Goal: Transaction & Acquisition: Purchase product/service

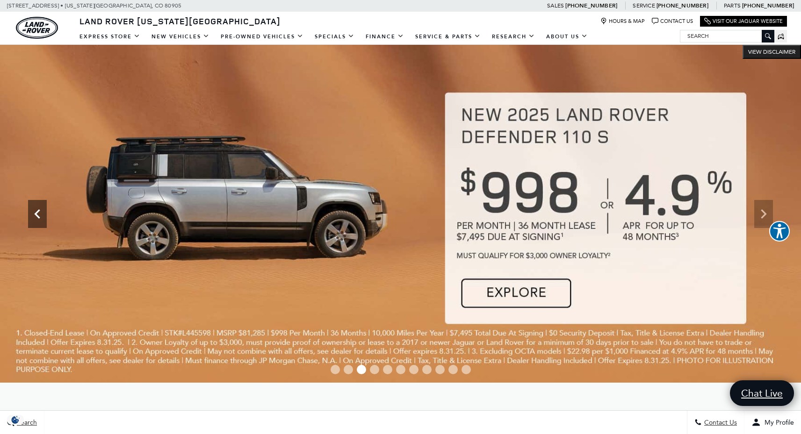
click at [39, 208] on icon "Previous" at bounding box center [37, 214] width 19 height 19
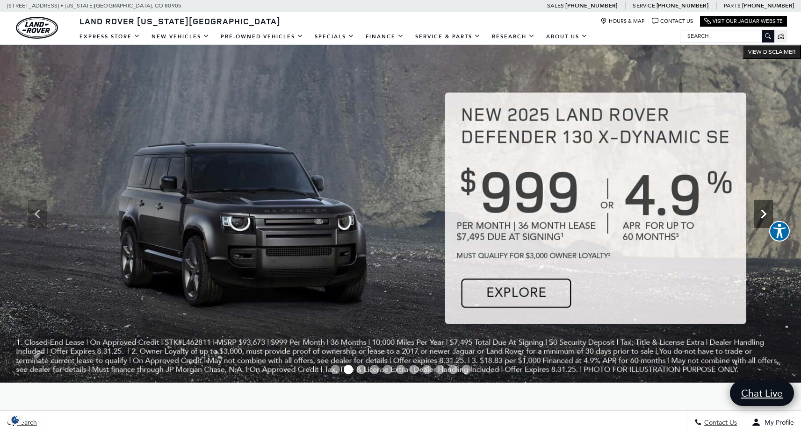
click at [765, 214] on icon "Next" at bounding box center [763, 213] width 6 height 9
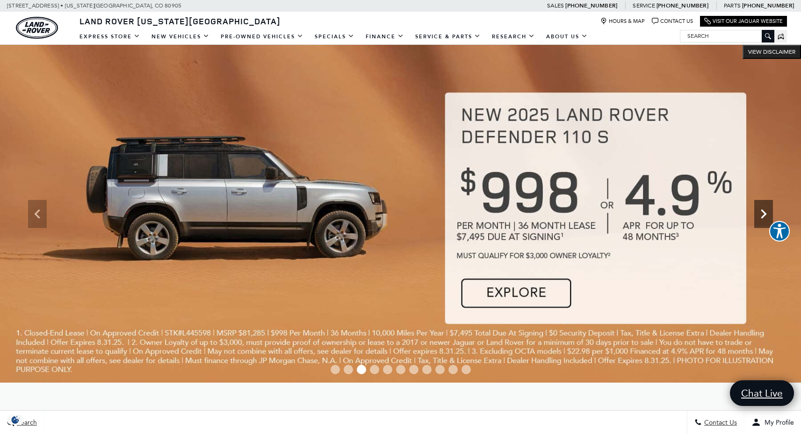
click at [765, 214] on icon "Next" at bounding box center [763, 213] width 6 height 9
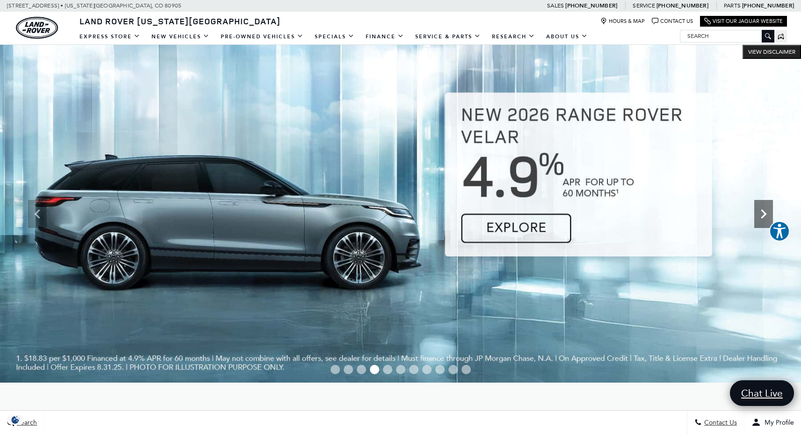
click at [762, 212] on icon "Next" at bounding box center [763, 214] width 19 height 19
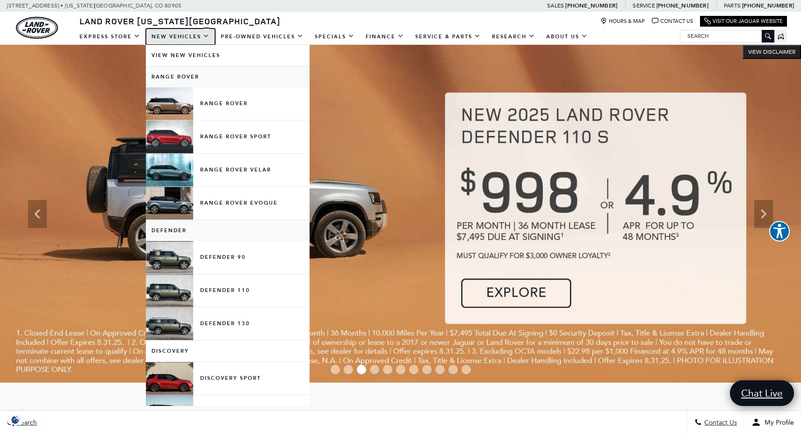
click at [174, 33] on link "New Vehicles" at bounding box center [180, 37] width 69 height 16
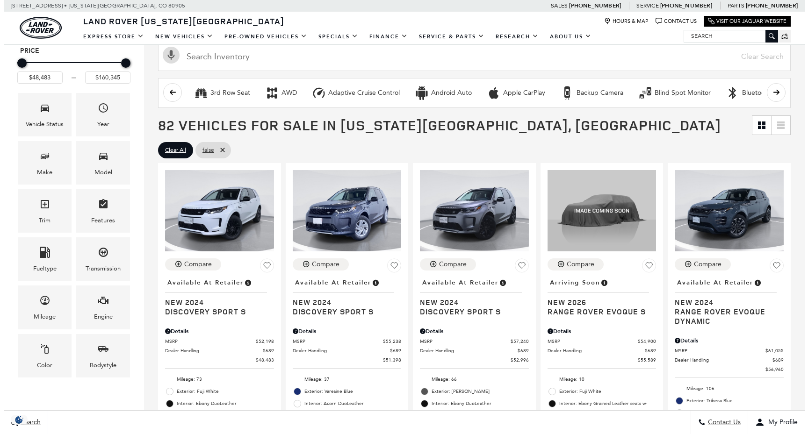
scroll to position [143, 0]
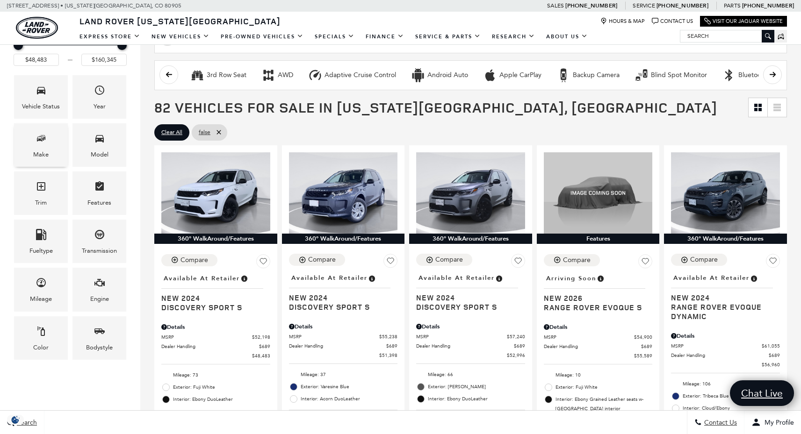
click at [43, 144] on span "Make" at bounding box center [41, 139] width 11 height 19
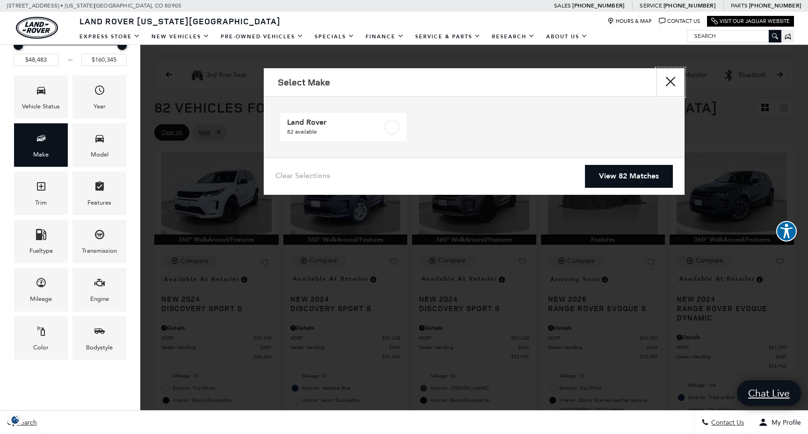
click at [666, 75] on button "close" at bounding box center [670, 82] width 28 height 28
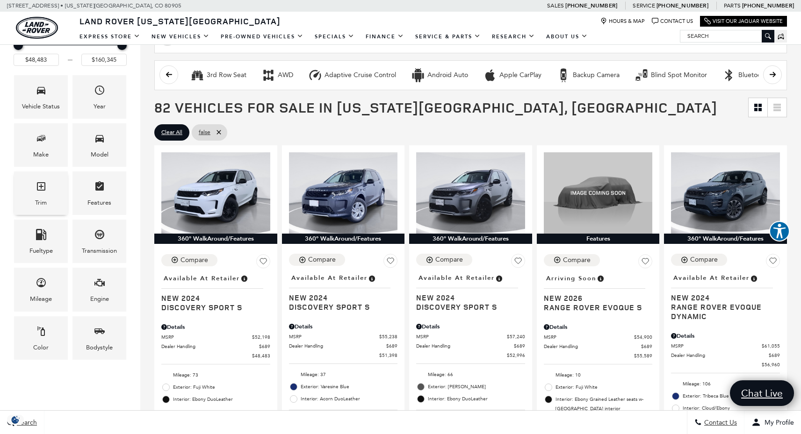
click at [36, 210] on div "Trim" at bounding box center [41, 193] width 54 height 43
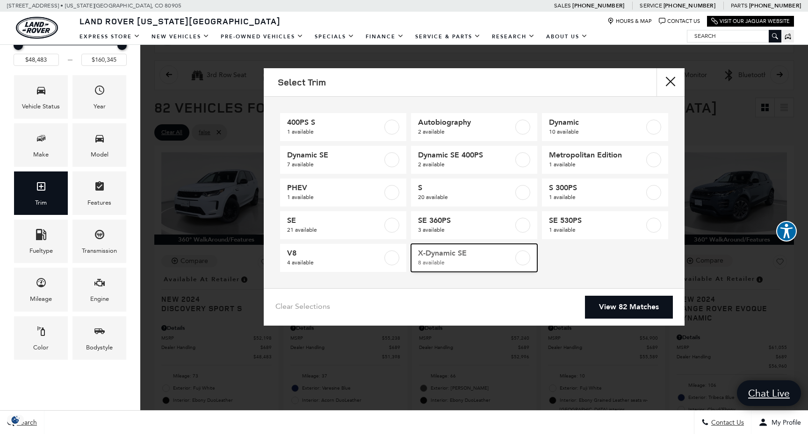
click at [480, 255] on span "X-Dynamic SE" at bounding box center [465, 253] width 95 height 9
type input "$85,878"
type input "$96,080"
checkbox input "true"
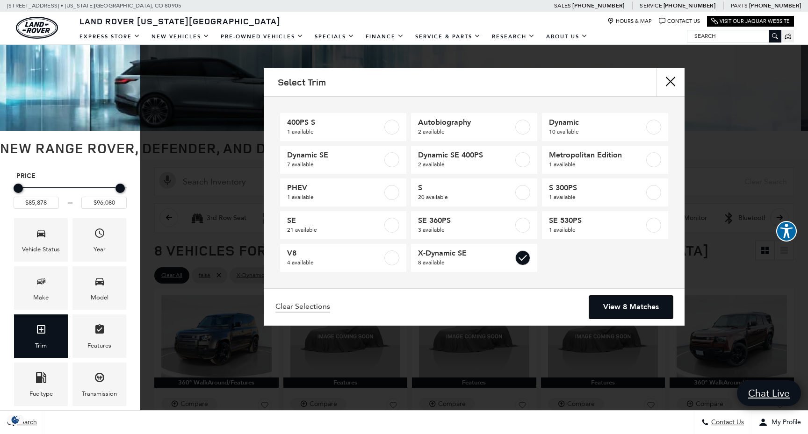
click at [617, 303] on link "View 8 Matches" at bounding box center [631, 307] width 84 height 23
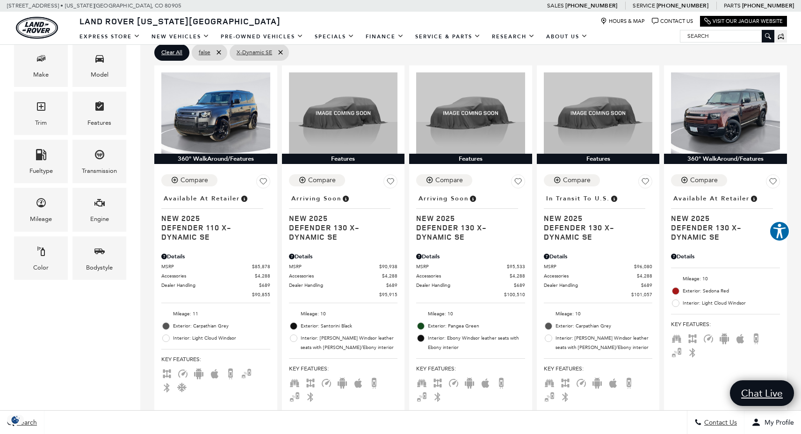
scroll to position [234, 0]
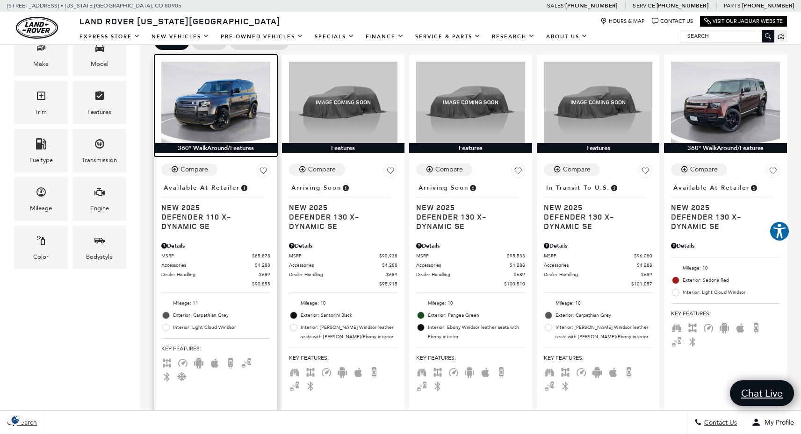
click at [219, 127] on img at bounding box center [215, 102] width 109 height 81
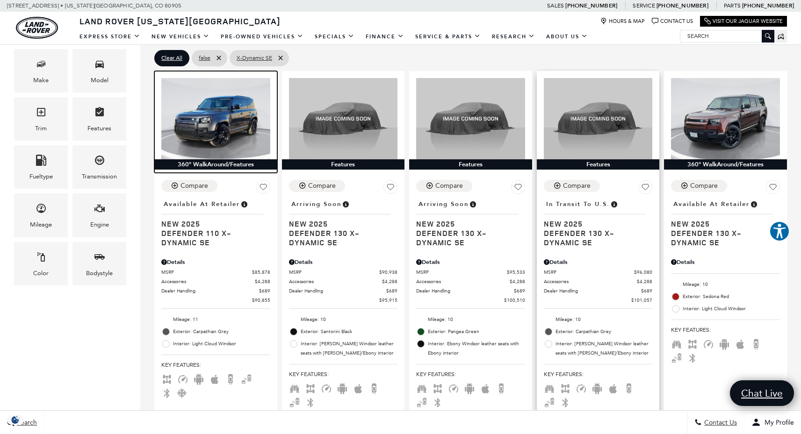
scroll to position [213, 0]
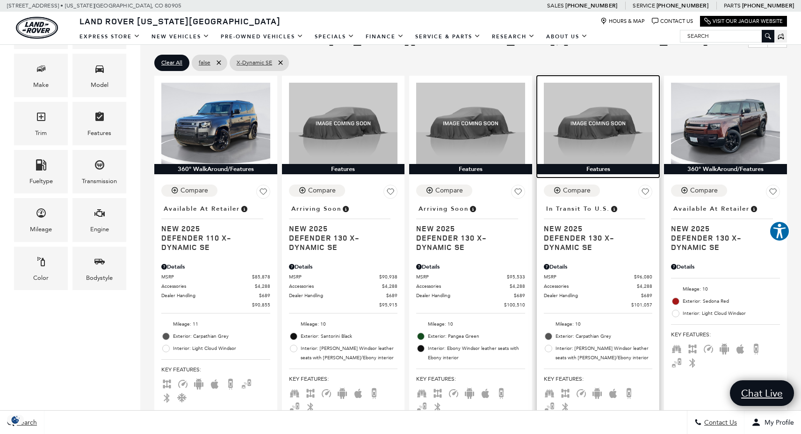
click at [598, 151] on img at bounding box center [598, 123] width 109 height 81
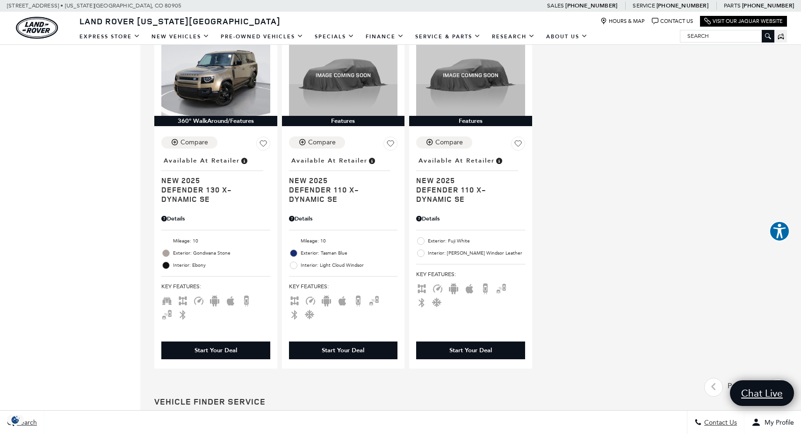
scroll to position [911, 0]
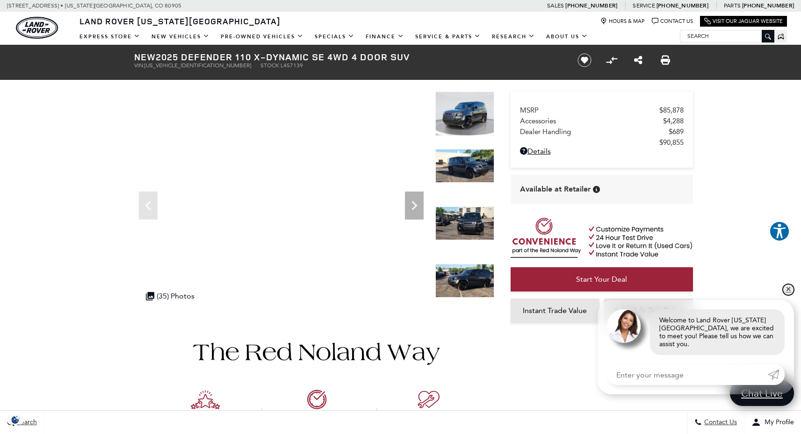
click at [787, 295] on link "✕" at bounding box center [787, 289] width 11 height 11
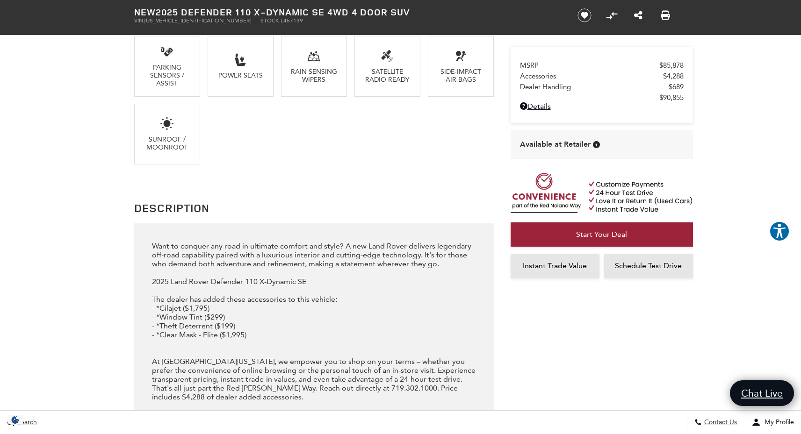
scroll to position [987, 0]
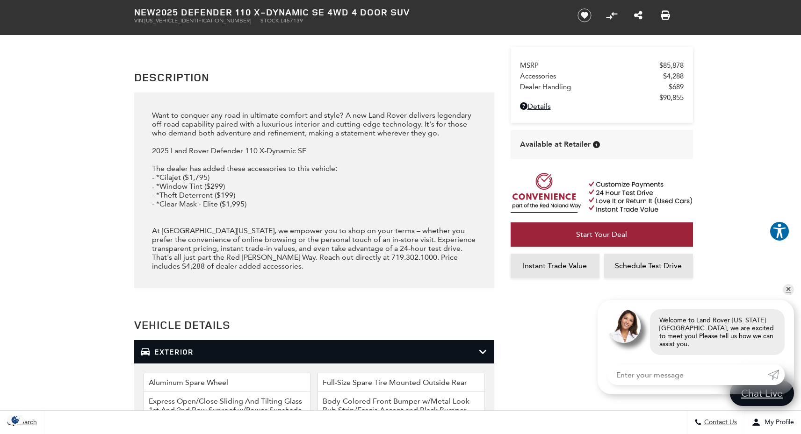
scroll to position [1028, 0]
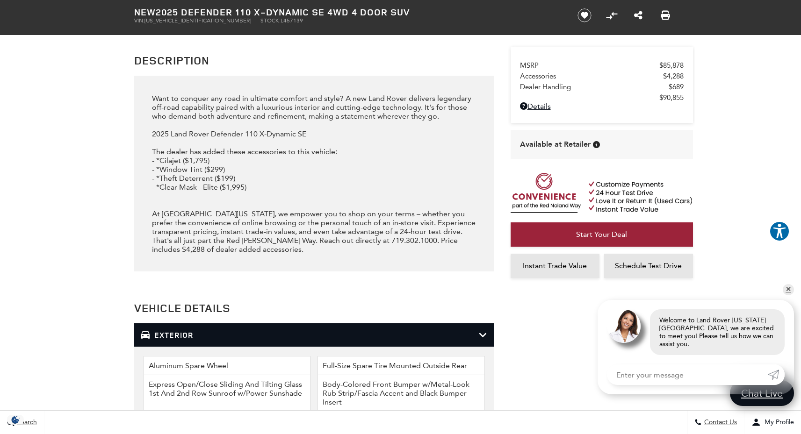
drag, startPoint x: 207, startPoint y: 161, endPoint x: 188, endPoint y: 161, distance: 18.7
click at [188, 161] on div "Want to conquer any road in ultimate comfort and style? A new Land Rover delive…" at bounding box center [314, 174] width 324 height 160
copy div "1,795"
drag, startPoint x: 223, startPoint y: 188, endPoint x: 160, endPoint y: 191, distance: 62.7
click at [160, 191] on div "Want to conquer any road in ultimate comfort and style? A new Land Rover delive…" at bounding box center [314, 174] width 324 height 160
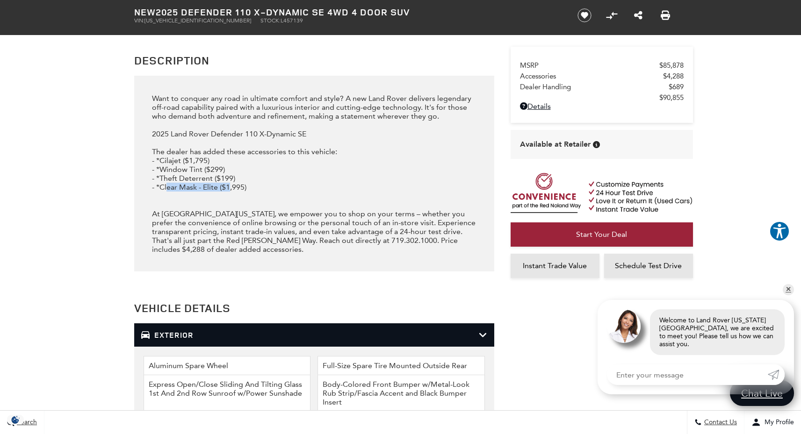
copy div "Clear Mask - Elite ("
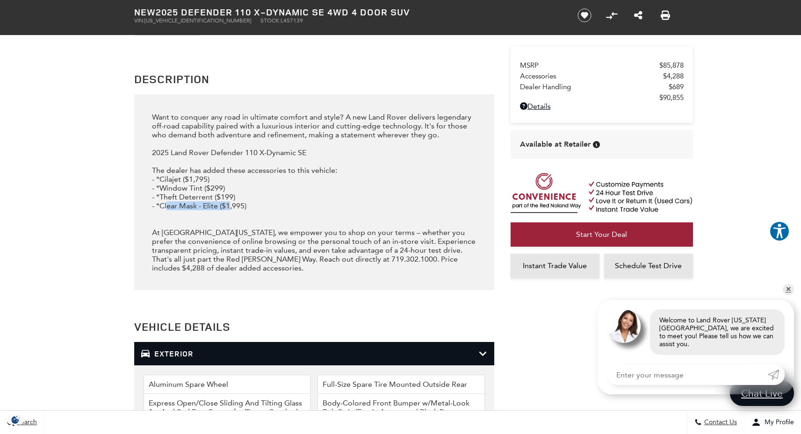
scroll to position [1007, 0]
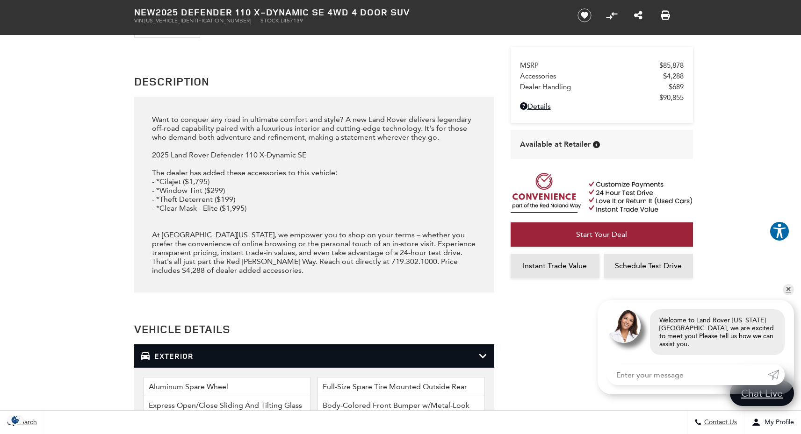
click at [147, 208] on div "Want to conquer any road in ultimate comfort and style? A new Land Rover delive…" at bounding box center [314, 195] width 360 height 196
click at [172, 181] on div "Want to conquer any road in ultimate comfort and style? A new Land Rover delive…" at bounding box center [314, 195] width 324 height 160
copy div "Cilajet"
click at [173, 193] on div "Want to conquer any road in ultimate comfort and style? A new Land Rover delive…" at bounding box center [314, 195] width 324 height 160
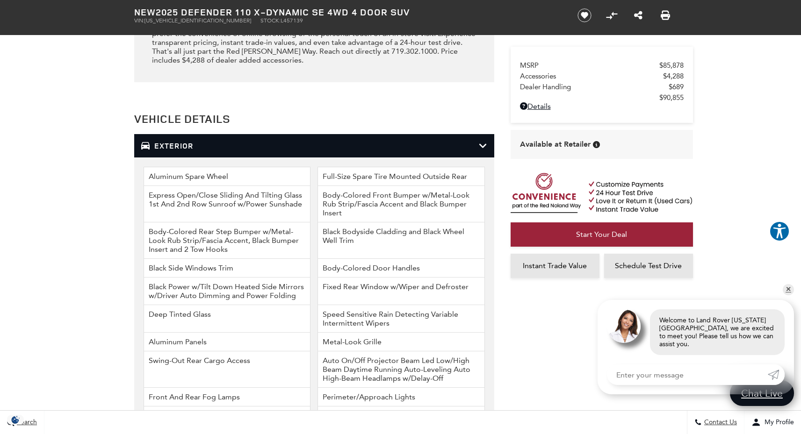
scroll to position [1237, 0]
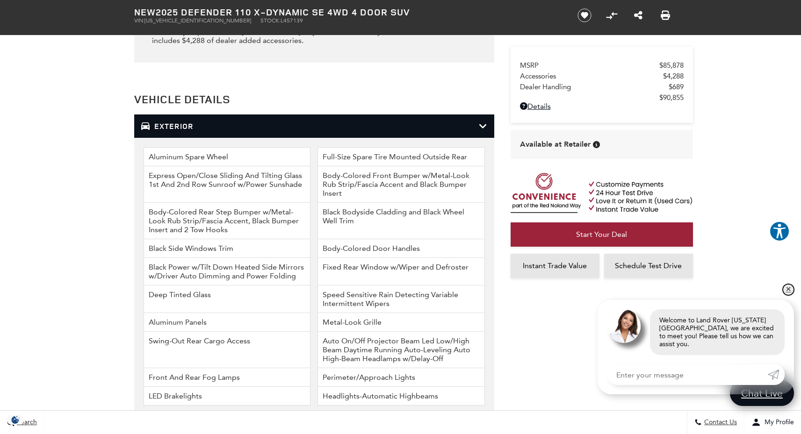
click at [786, 295] on link "✕" at bounding box center [787, 289] width 11 height 11
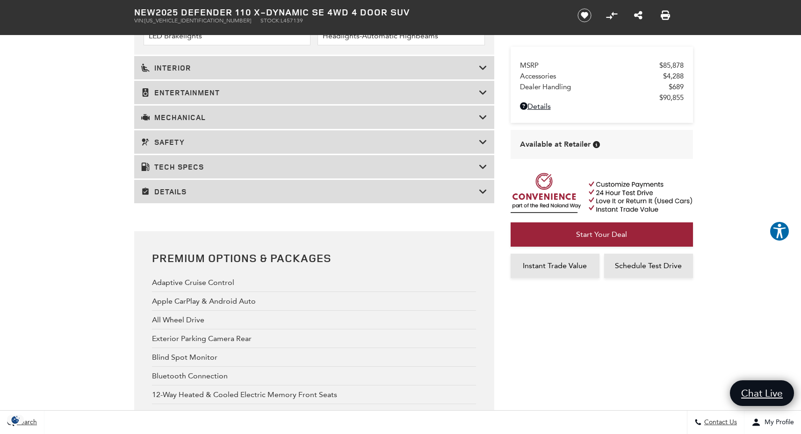
scroll to position [1610, 0]
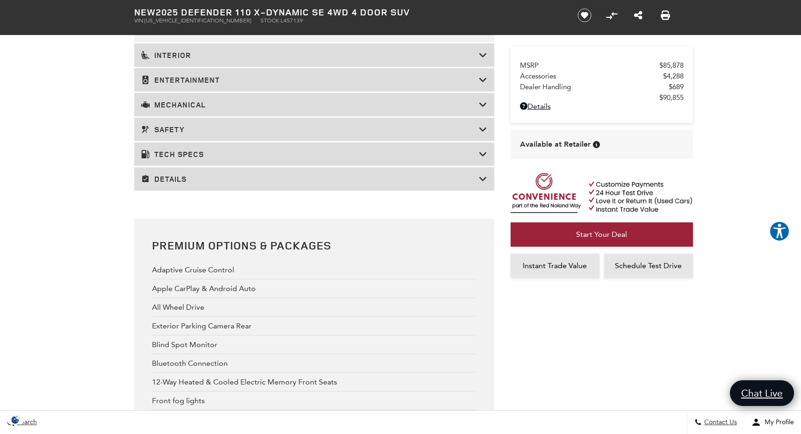
click at [193, 179] on h3 "Details" at bounding box center [309, 178] width 337 height 9
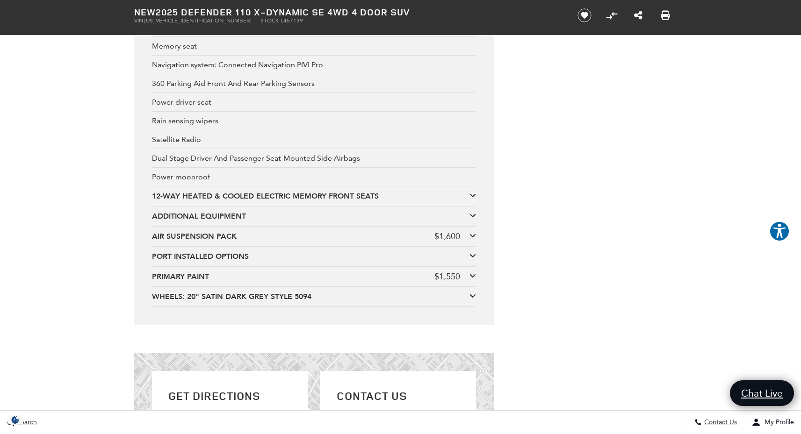
scroll to position [3441, 0]
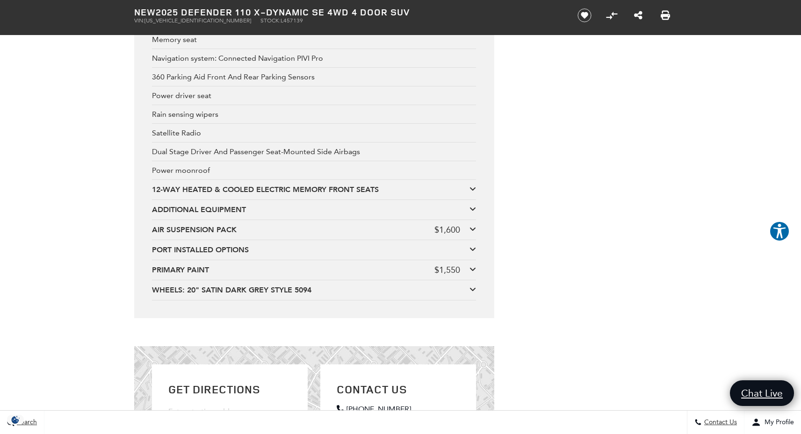
click at [266, 223] on div "AIR SUSPENSION PACK $1,600 Adaptive Dynamics Electronic Air Suspension" at bounding box center [314, 230] width 324 height 20
click at [473, 269] on icon at bounding box center [472, 268] width 7 height 7
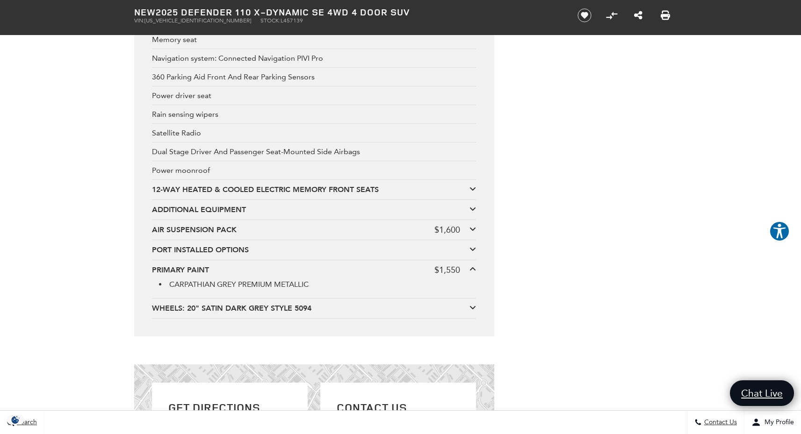
click at [472, 304] on icon at bounding box center [472, 307] width 7 height 7
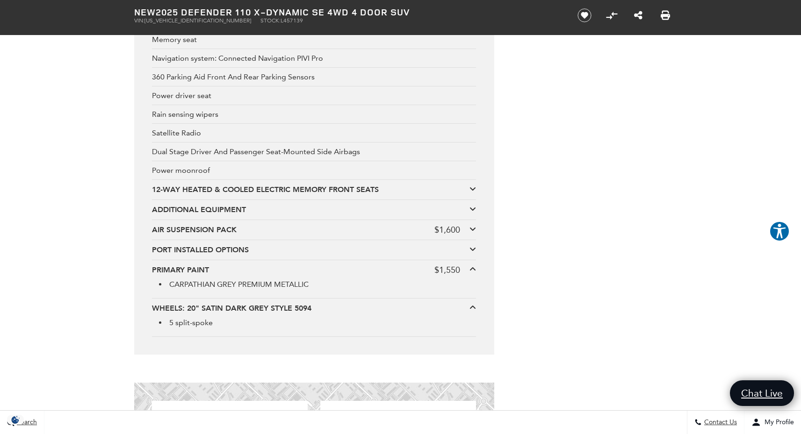
click at [472, 208] on icon at bounding box center [472, 208] width 7 height 7
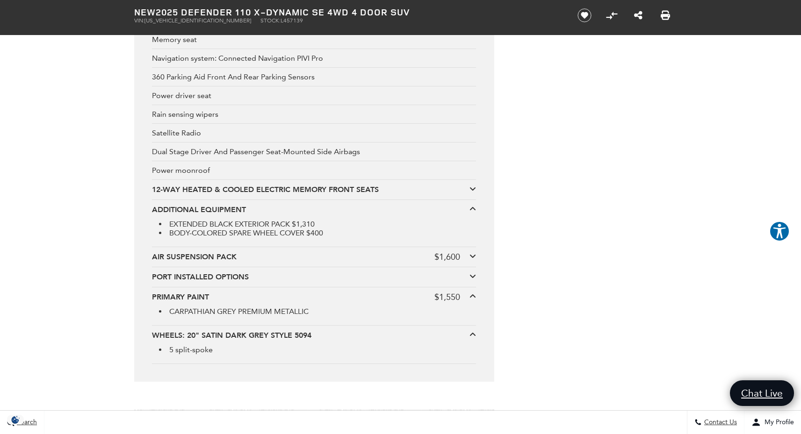
click at [245, 232] on span "BODY-COLORED SPARE WHEEL COVER" at bounding box center [236, 233] width 135 height 9
click at [232, 223] on span "EXTENDED BLACK EXTERIOR PACK" at bounding box center [229, 224] width 121 height 9
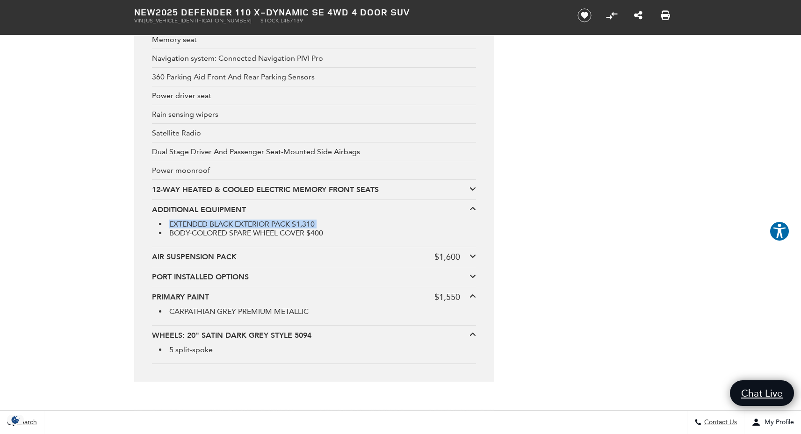
click at [232, 223] on span "EXTENDED BLACK EXTERIOR PACK" at bounding box center [229, 224] width 121 height 9
click at [473, 254] on icon at bounding box center [472, 255] width 7 height 7
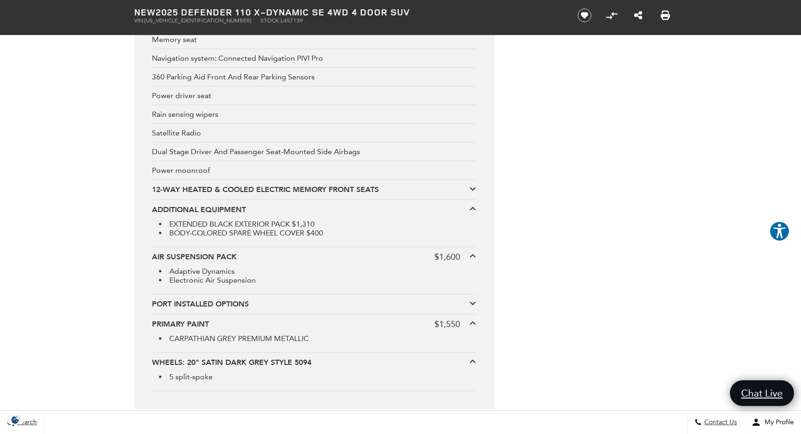
click at [471, 189] on icon at bounding box center [472, 188] width 7 height 7
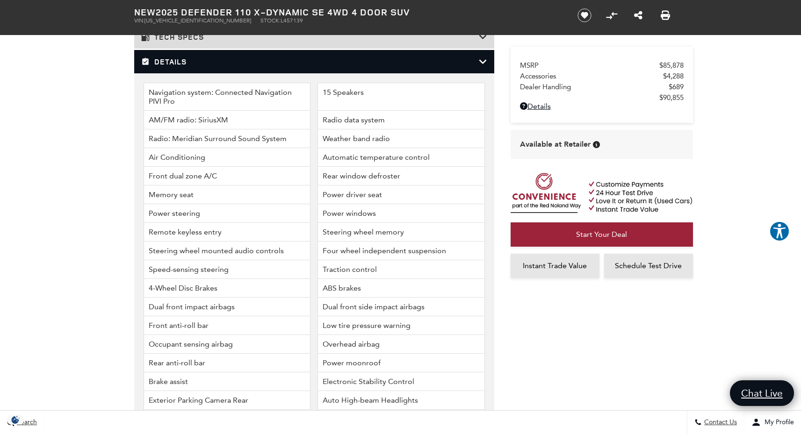
scroll to position [1276, 0]
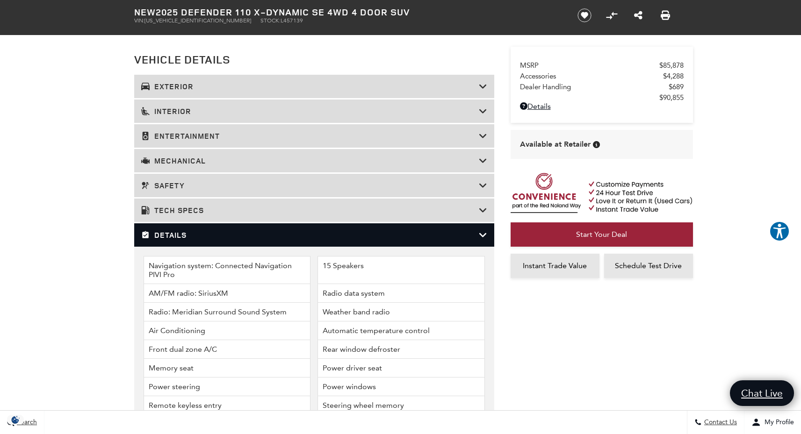
click at [246, 203] on div "Tech Specs" at bounding box center [314, 210] width 360 height 23
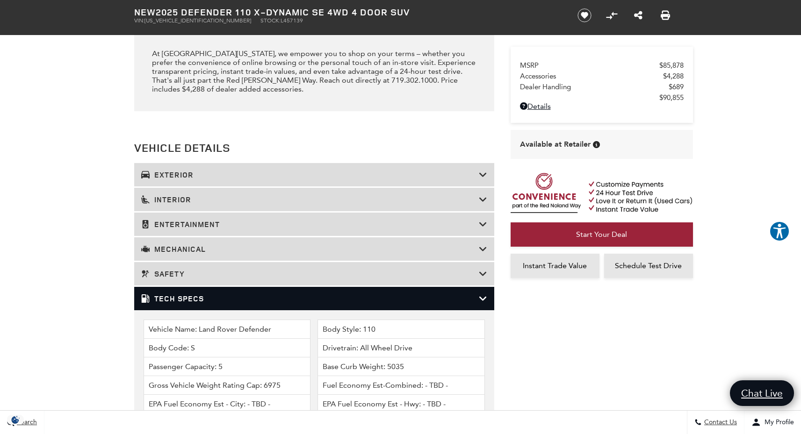
scroll to position [1118, 0]
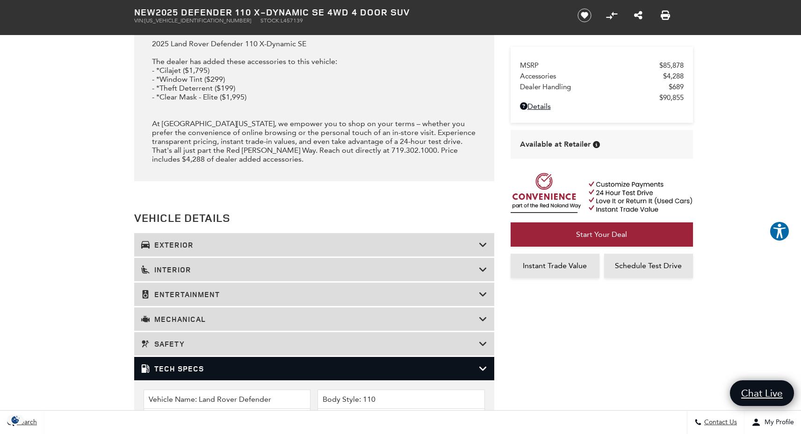
click at [257, 244] on h3 "Exterior" at bounding box center [309, 244] width 337 height 9
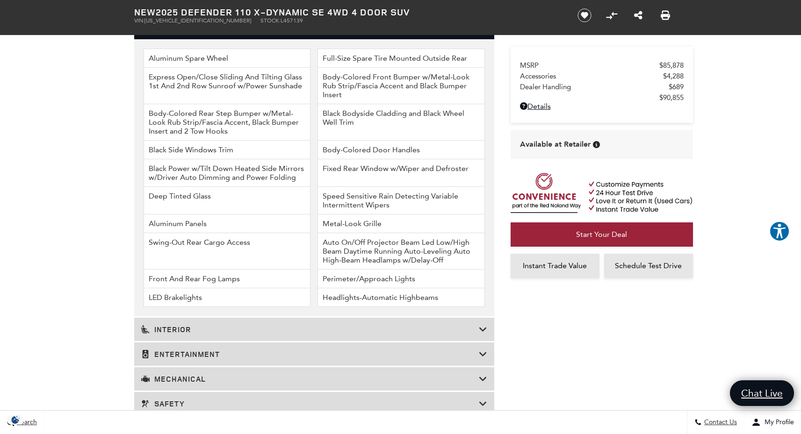
scroll to position [1435, 0]
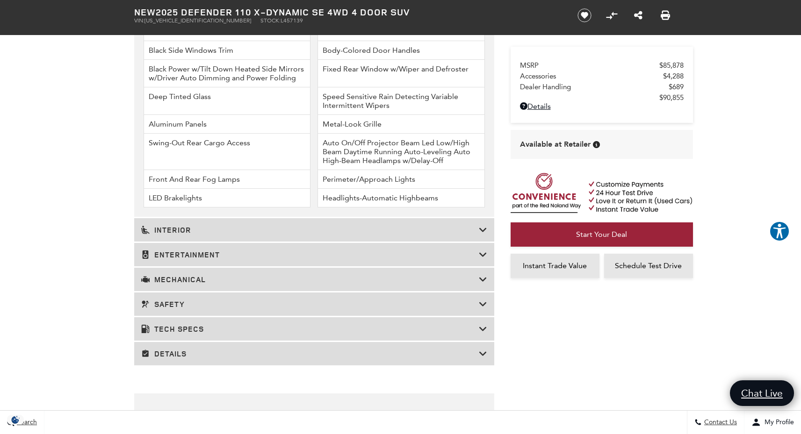
click at [286, 221] on div "Interior" at bounding box center [314, 229] width 360 height 23
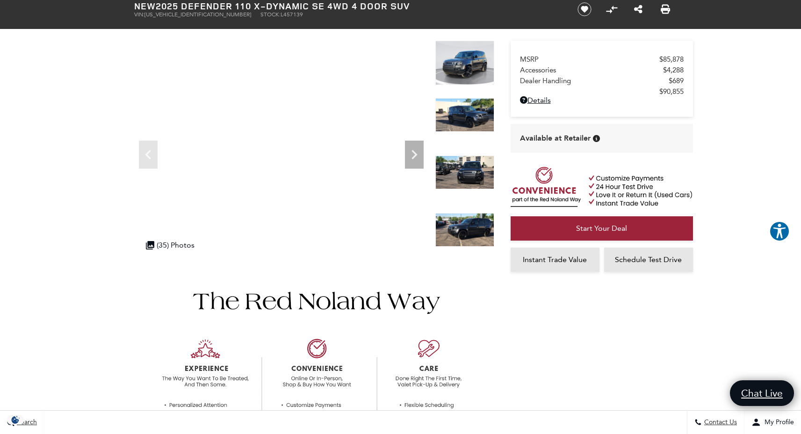
scroll to position [0, 0]
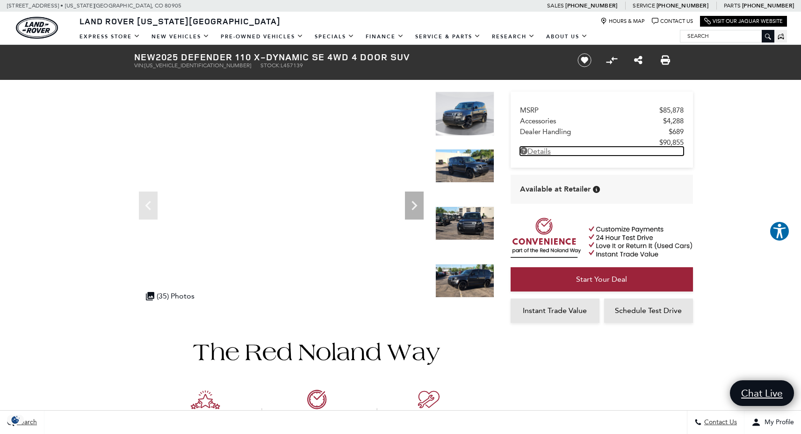
click at [546, 150] on link "Details New 2025 Defender 110 X-Dynamic SE 4WD 4 Door SUV" at bounding box center [602, 151] width 164 height 9
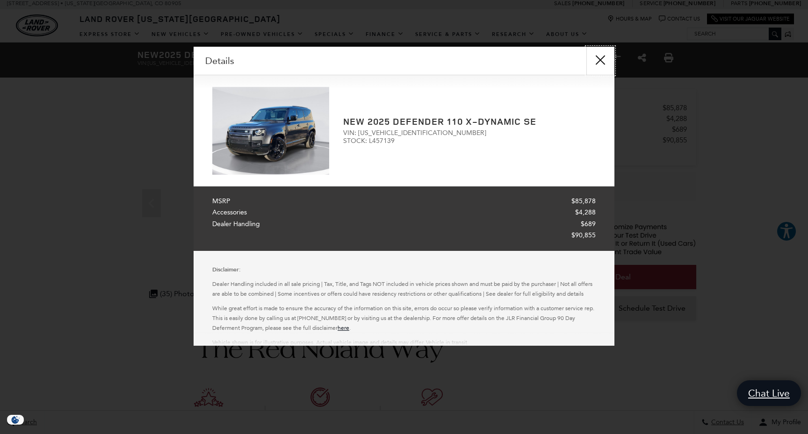
click at [598, 60] on button "close" at bounding box center [600, 61] width 28 height 28
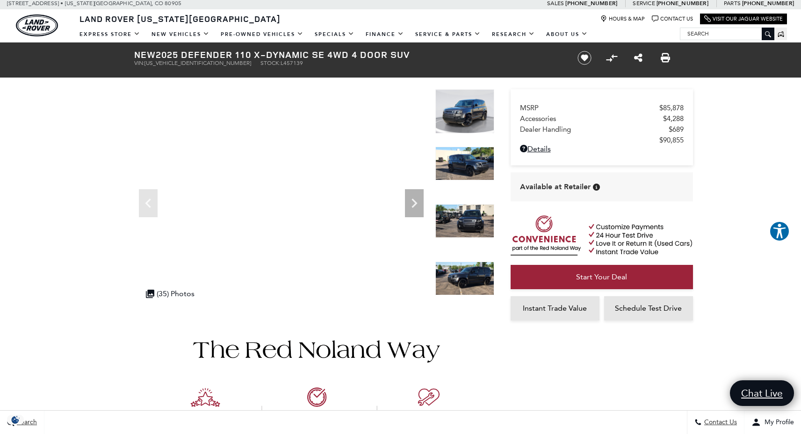
click at [467, 122] on img at bounding box center [464, 111] width 59 height 44
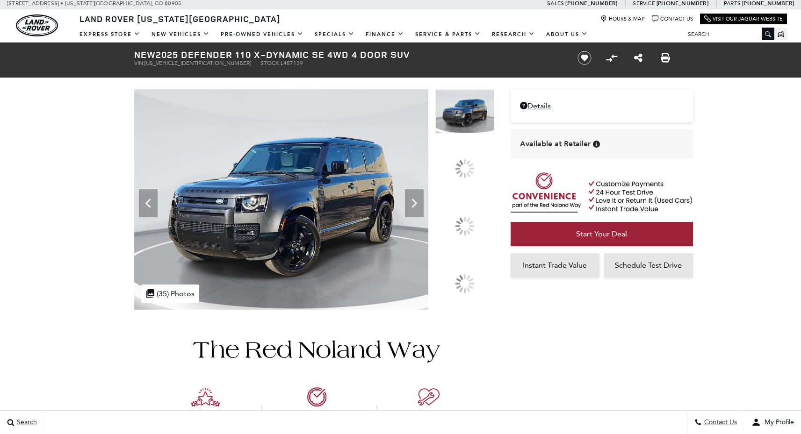
click at [473, 328] on img at bounding box center [314, 419] width 360 height 219
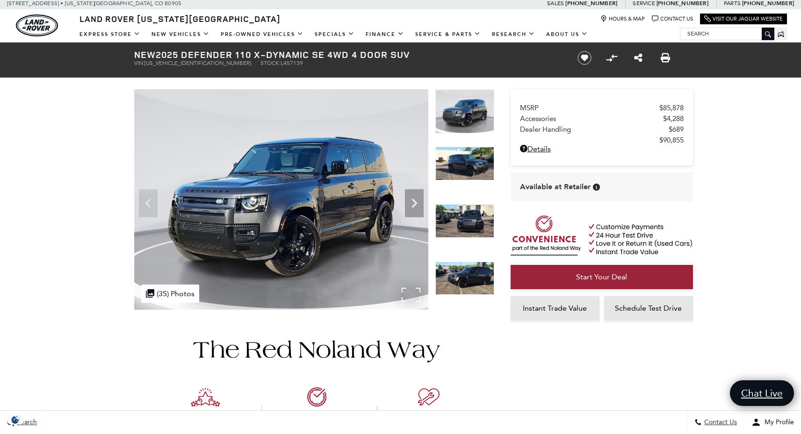
click at [412, 296] on img at bounding box center [281, 199] width 294 height 221
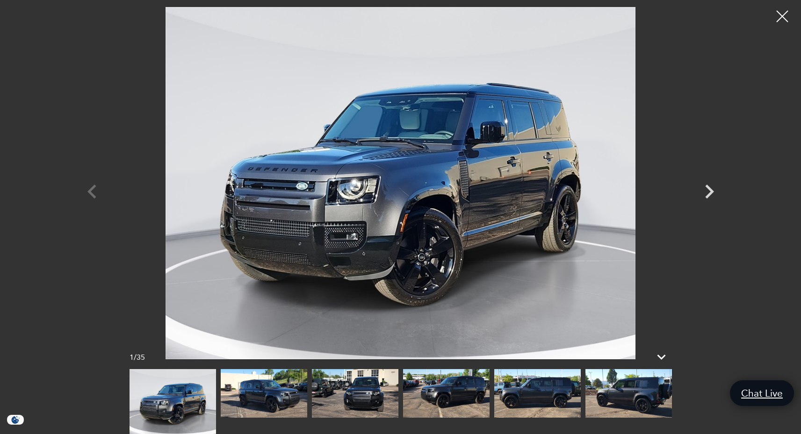
click at [265, 383] on img at bounding box center [264, 393] width 86 height 49
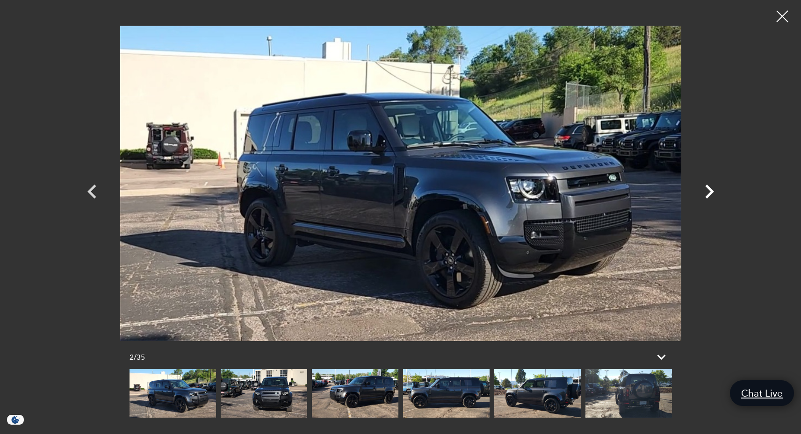
click at [709, 190] on icon "Next" at bounding box center [709, 192] width 28 height 28
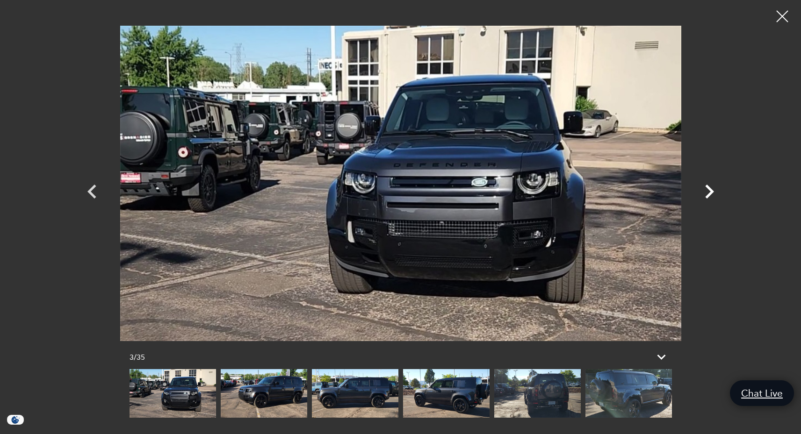
click at [709, 190] on icon "Next" at bounding box center [709, 192] width 28 height 28
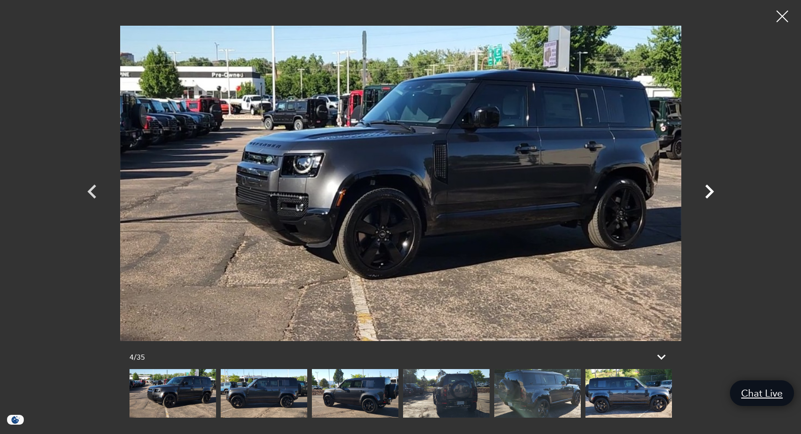
click at [709, 190] on icon "Next" at bounding box center [709, 192] width 28 height 28
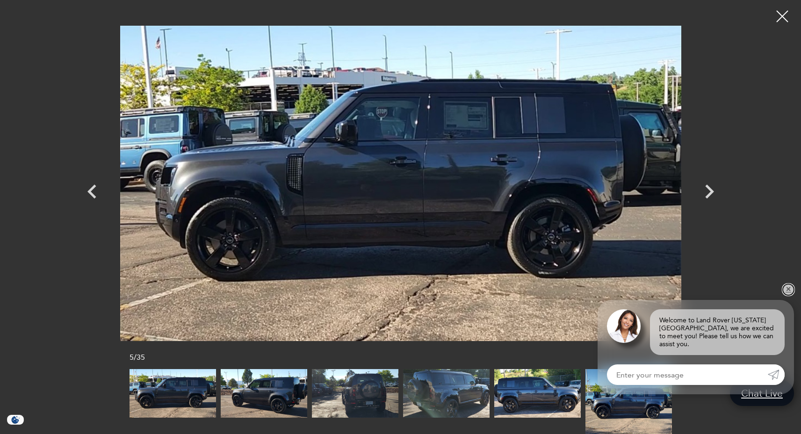
click at [788, 295] on link "✕" at bounding box center [787, 289] width 11 height 11
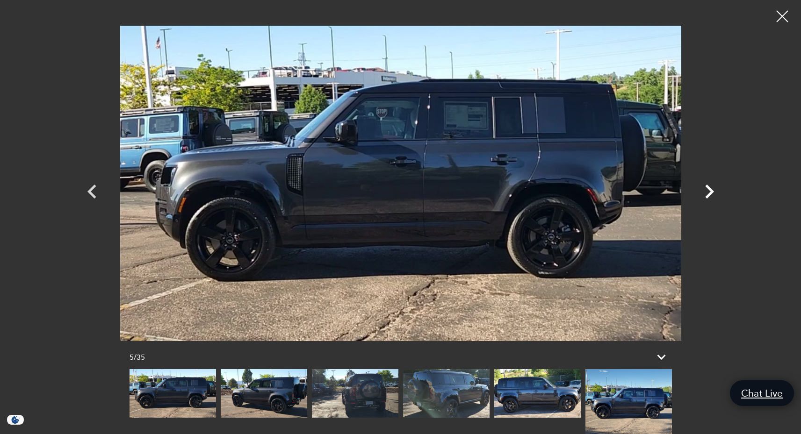
click at [713, 193] on icon "Next" at bounding box center [709, 192] width 28 height 28
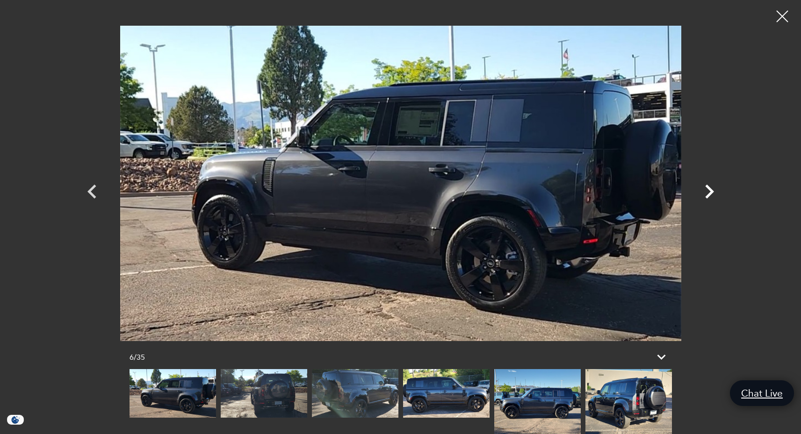
click at [713, 193] on icon "Next" at bounding box center [709, 192] width 28 height 28
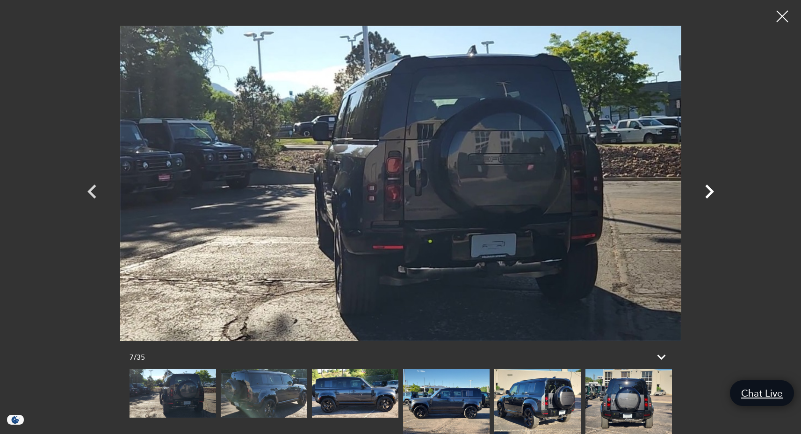
click at [713, 193] on icon "Next" at bounding box center [709, 192] width 28 height 28
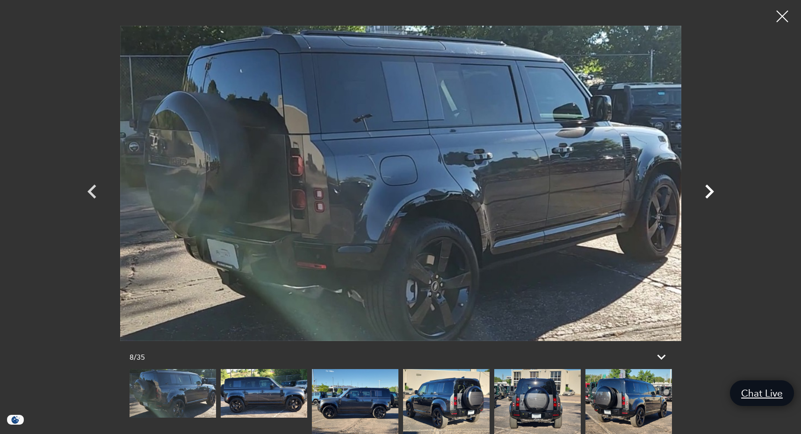
click at [713, 193] on icon "Next" at bounding box center [709, 192] width 28 height 28
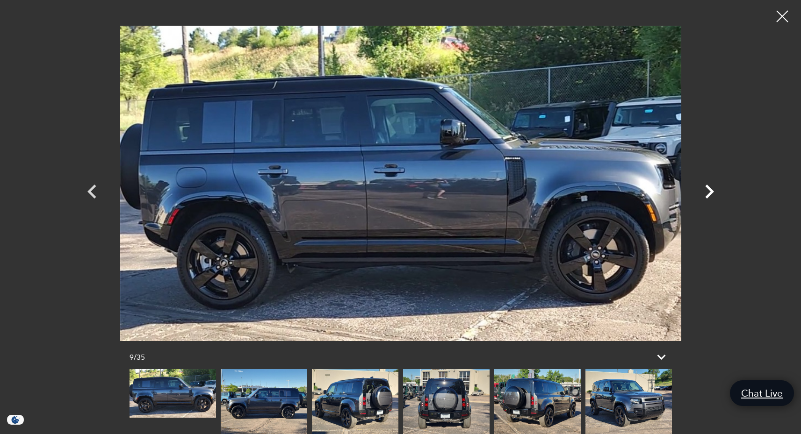
click at [713, 193] on icon "Next" at bounding box center [709, 192] width 28 height 28
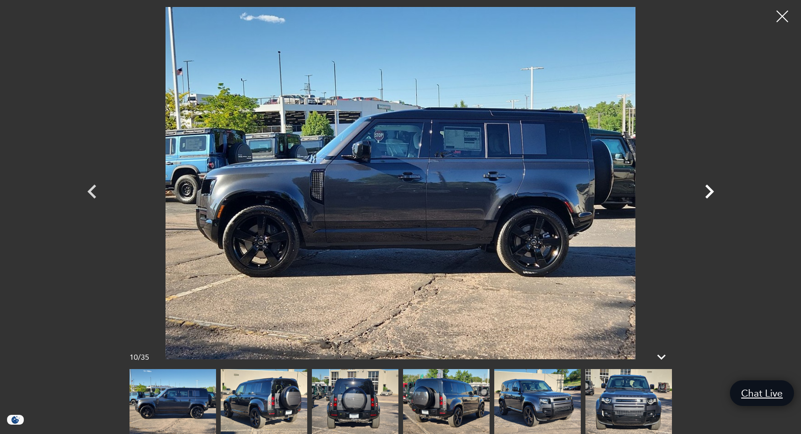
click at [713, 193] on icon "Next" at bounding box center [709, 192] width 28 height 28
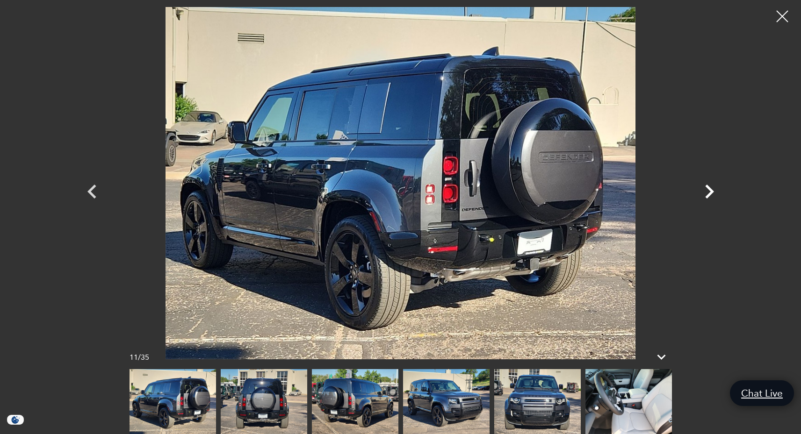
click at [713, 193] on icon "Next" at bounding box center [709, 192] width 28 height 28
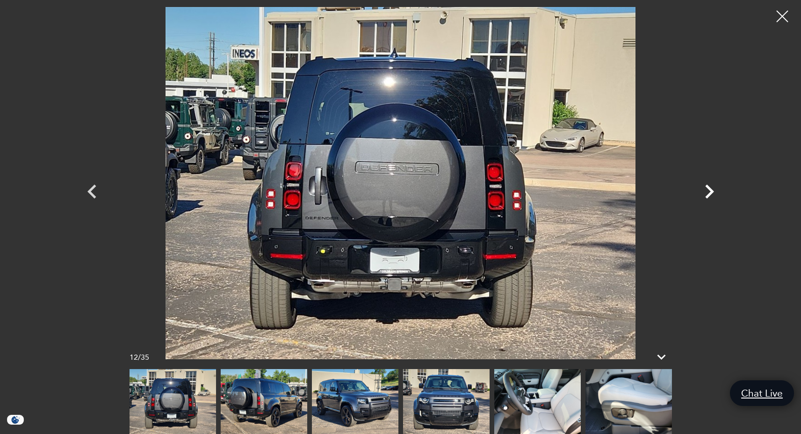
click at [713, 193] on icon "Next" at bounding box center [709, 192] width 28 height 28
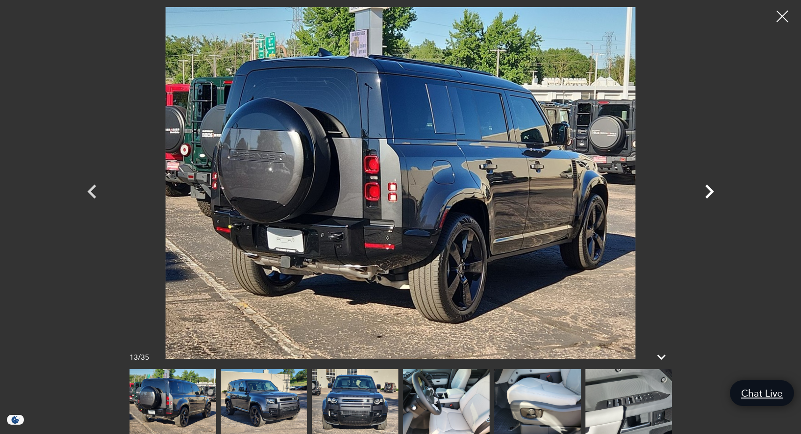
click at [709, 195] on icon "Next" at bounding box center [709, 192] width 9 height 14
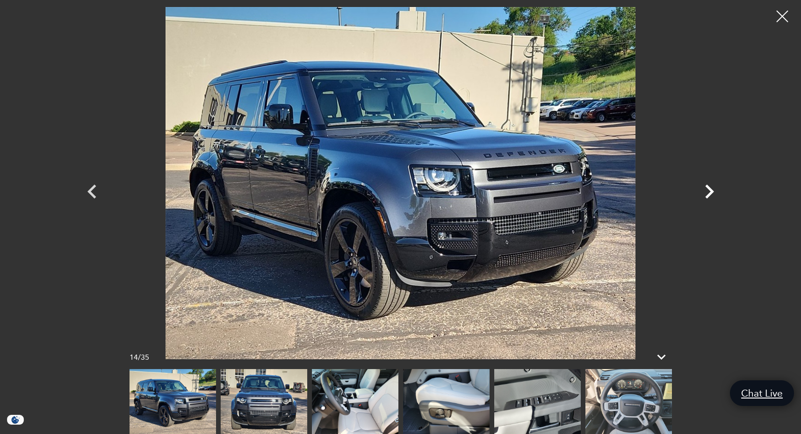
click at [709, 195] on icon "Next" at bounding box center [709, 192] width 9 height 14
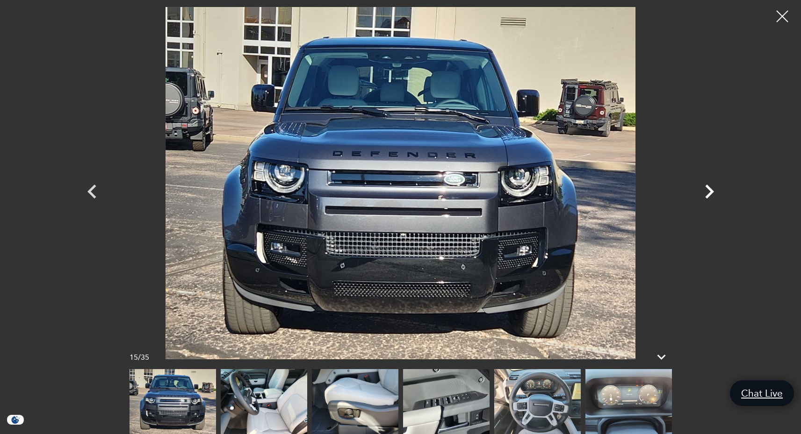
click at [709, 195] on icon "Next" at bounding box center [709, 192] width 9 height 14
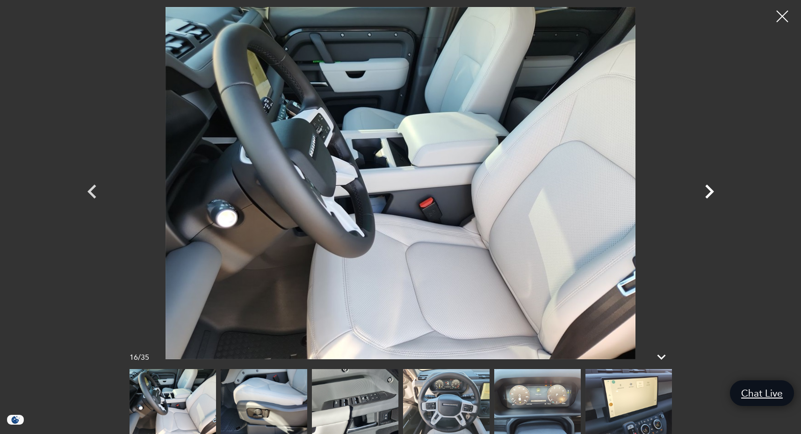
click at [709, 195] on icon "Next" at bounding box center [709, 192] width 9 height 14
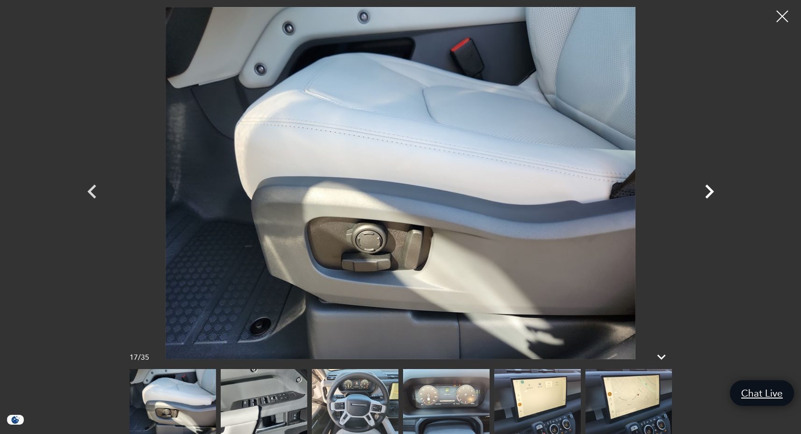
click at [709, 195] on icon "Next" at bounding box center [709, 192] width 9 height 14
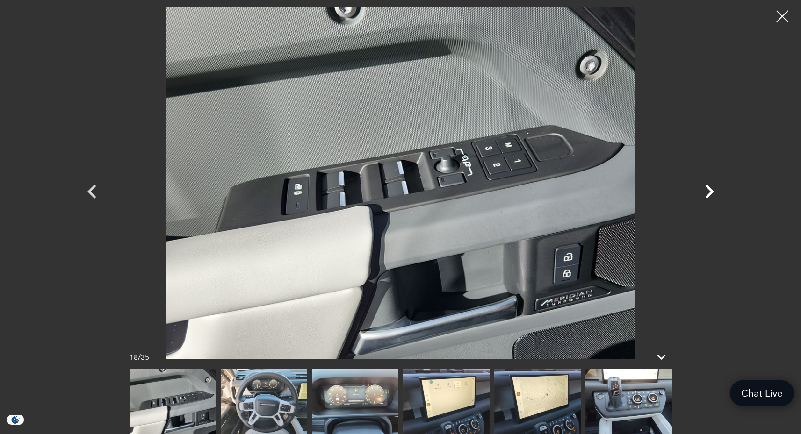
click at [709, 195] on icon "Next" at bounding box center [709, 192] width 9 height 14
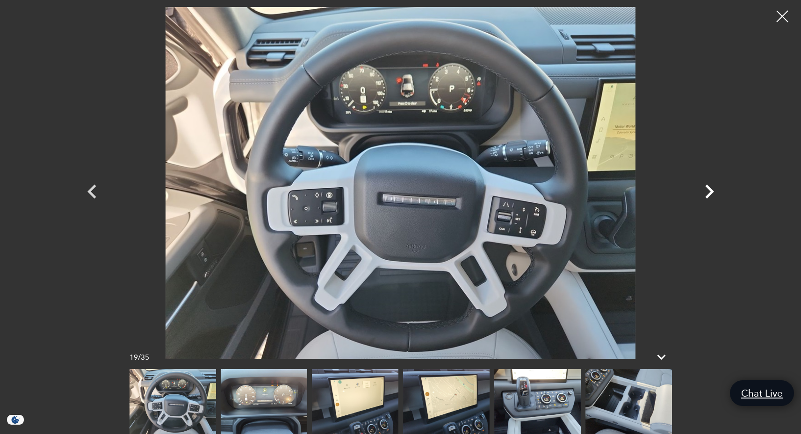
click at [709, 195] on icon "Next" at bounding box center [709, 192] width 9 height 14
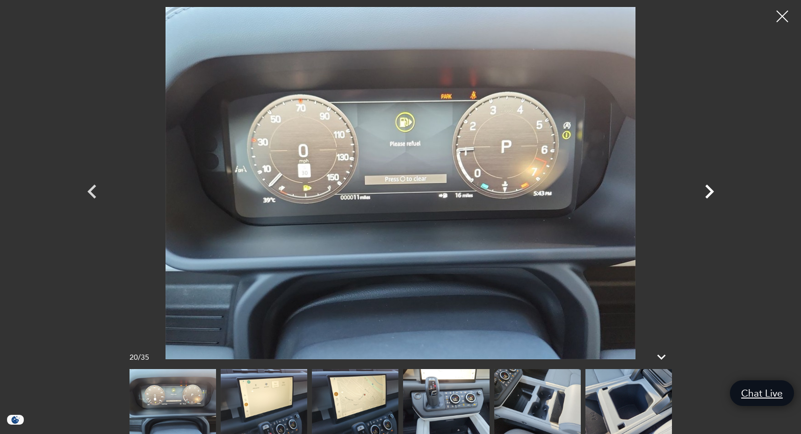
click at [709, 195] on icon "Next" at bounding box center [709, 192] width 9 height 14
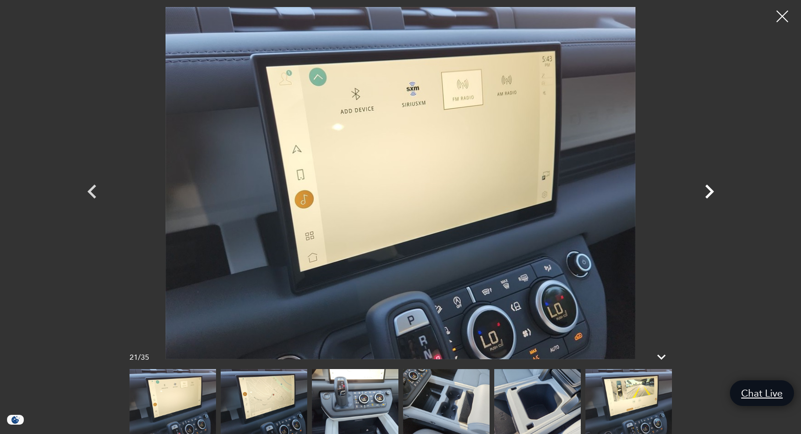
click at [709, 195] on icon "Next" at bounding box center [709, 192] width 9 height 14
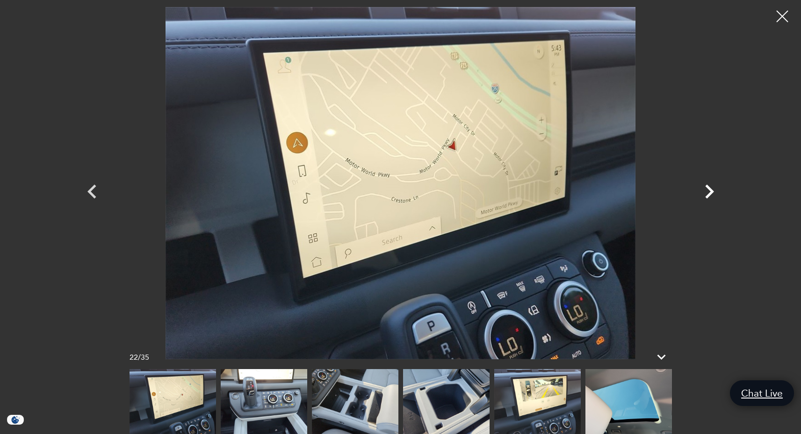
click at [709, 195] on icon "Next" at bounding box center [709, 192] width 9 height 14
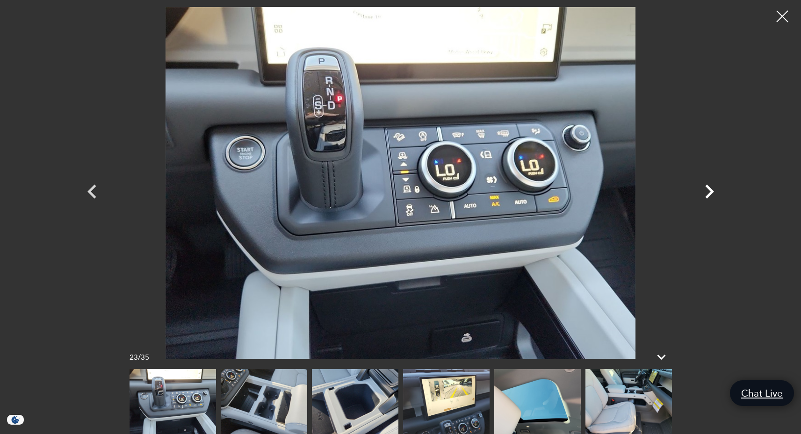
click at [709, 195] on icon "Next" at bounding box center [709, 192] width 9 height 14
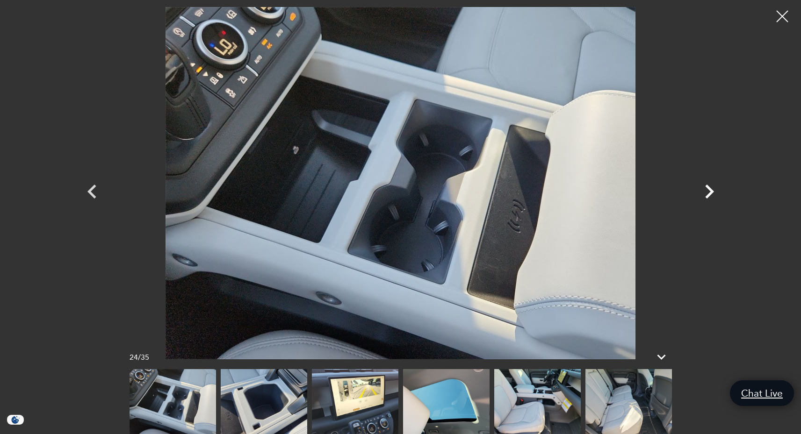
click at [709, 195] on icon "Next" at bounding box center [709, 192] width 9 height 14
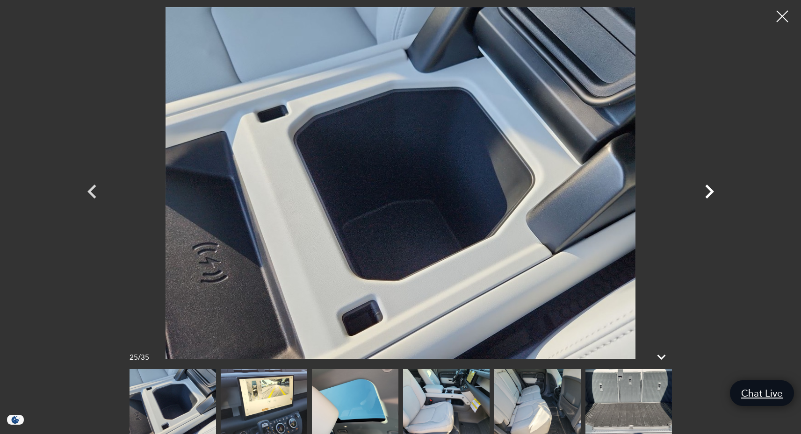
click at [709, 195] on icon "Next" at bounding box center [709, 192] width 9 height 14
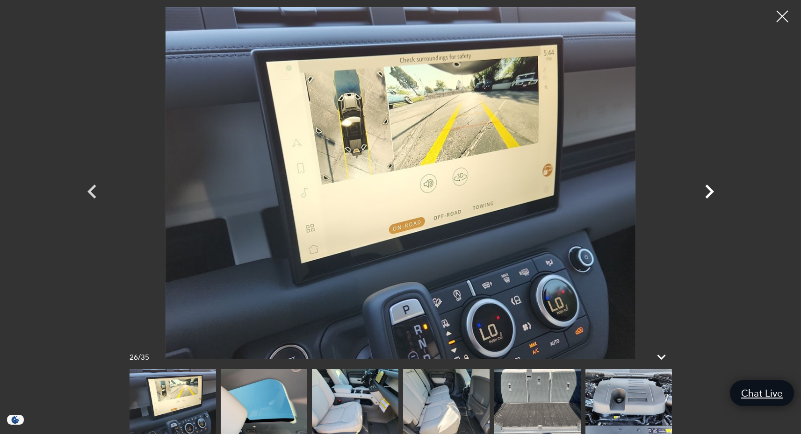
click at [709, 195] on icon "Next" at bounding box center [709, 192] width 9 height 14
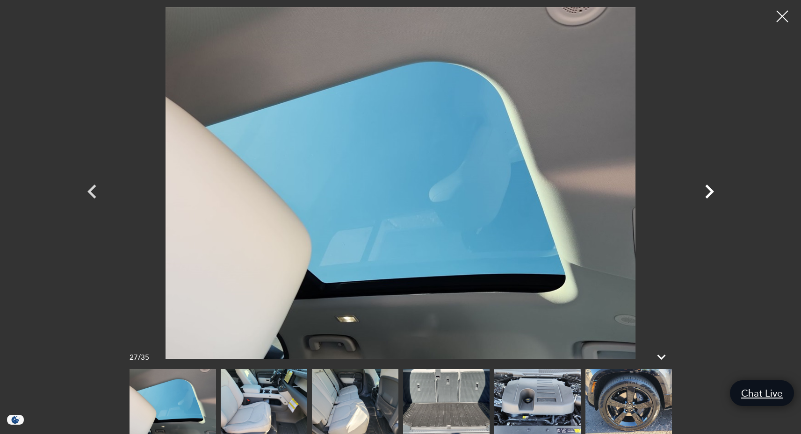
click at [709, 195] on icon "Next" at bounding box center [709, 192] width 9 height 14
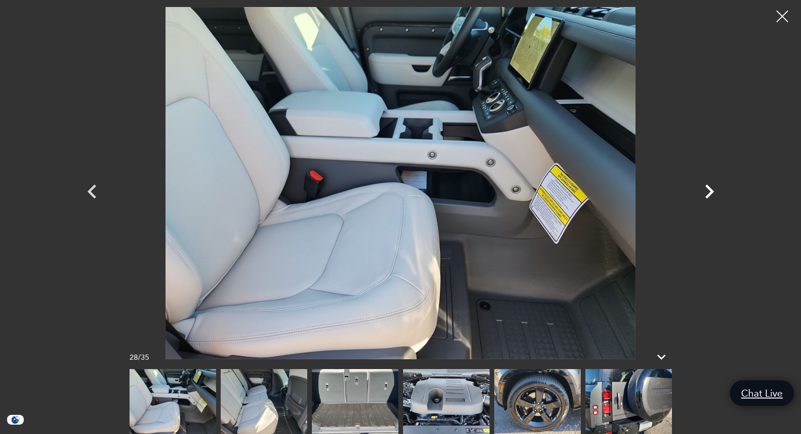
click at [709, 195] on icon "Next" at bounding box center [709, 192] width 9 height 14
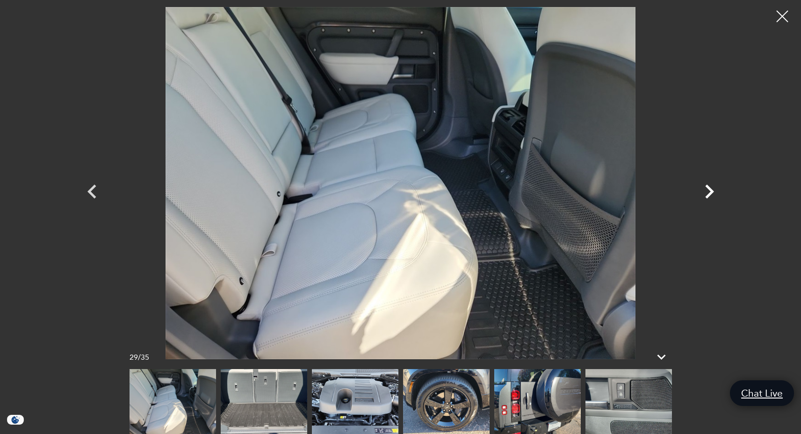
click at [709, 195] on icon "Next" at bounding box center [709, 192] width 9 height 14
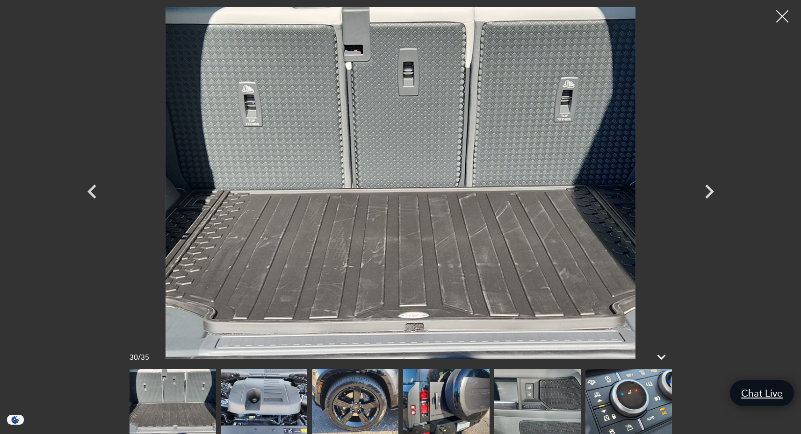
click at [781, 17] on div at bounding box center [782, 16] width 25 height 25
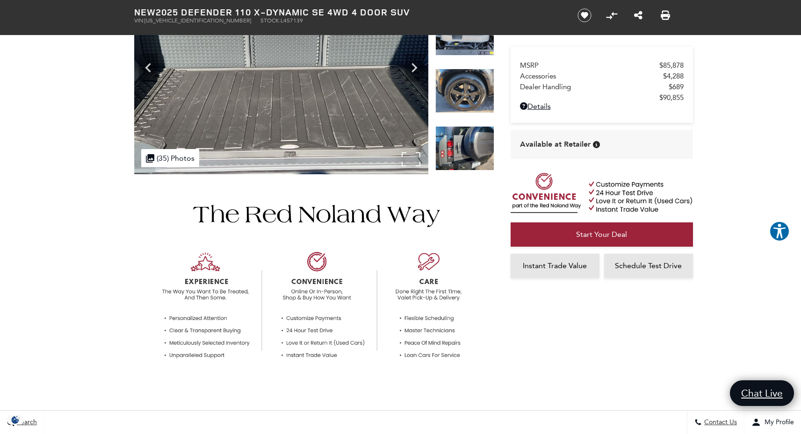
scroll to position [249, 0]
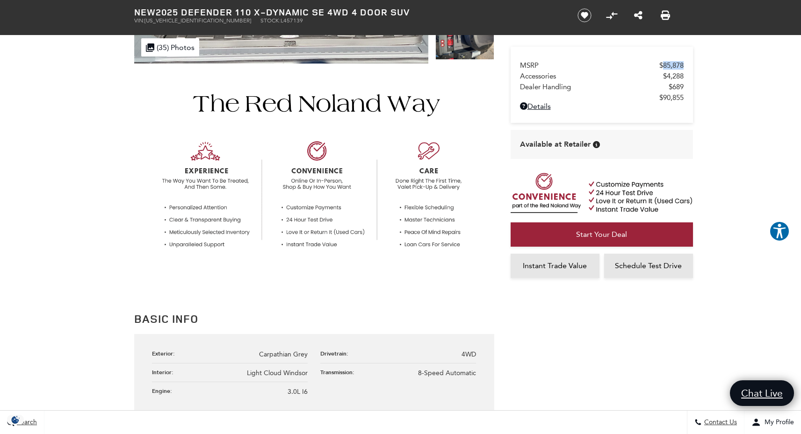
drag, startPoint x: 676, startPoint y: 64, endPoint x: 655, endPoint y: 65, distance: 21.5
click at [655, 65] on div "MSRP $85,878 Accessories $4,288 Dealer Handling $689 $90,855 Disclaimer: Dealer…" at bounding box center [601, 85] width 182 height 76
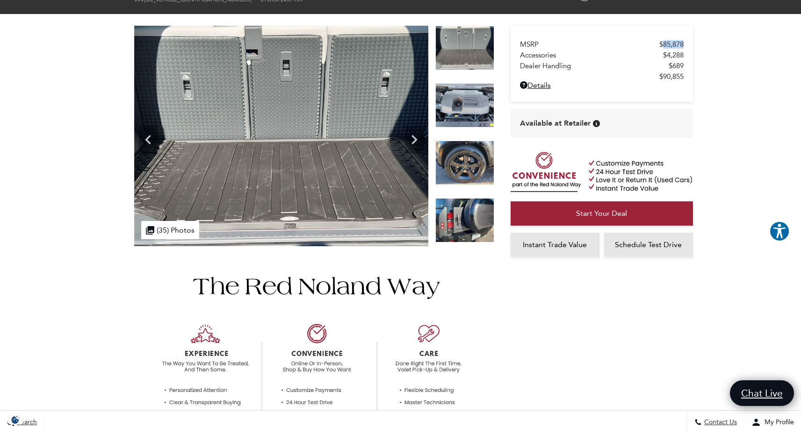
scroll to position [0, 0]
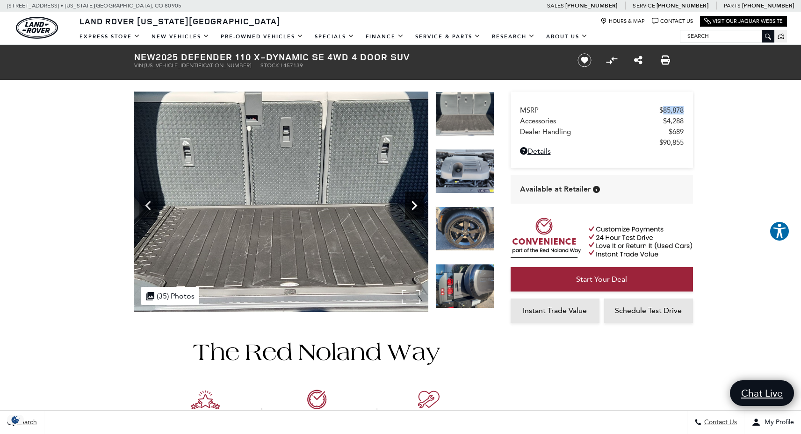
click at [414, 203] on icon "Next" at bounding box center [414, 205] width 6 height 9
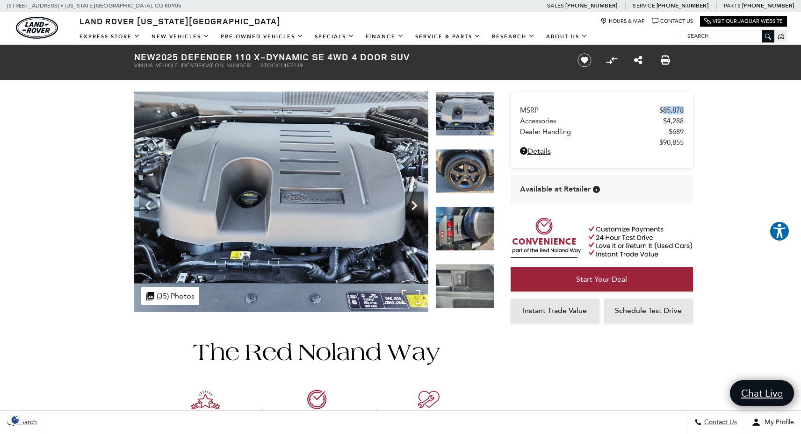
click at [414, 203] on icon "Next" at bounding box center [414, 205] width 6 height 9
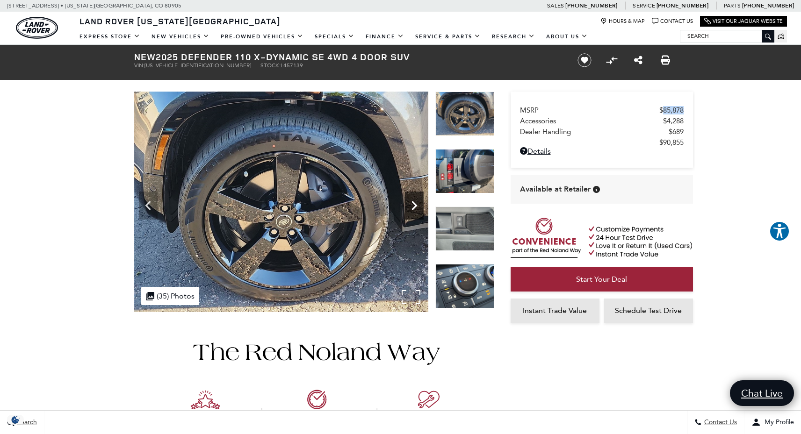
click at [414, 203] on icon "Next" at bounding box center [414, 205] width 6 height 9
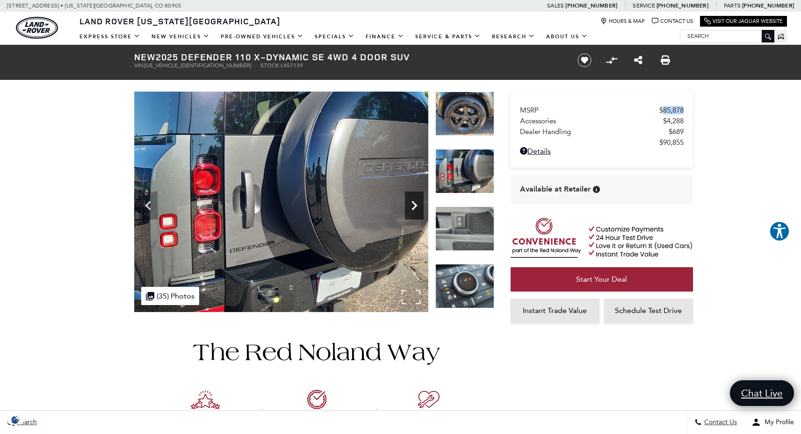
click at [413, 207] on icon "Next" at bounding box center [414, 205] width 6 height 9
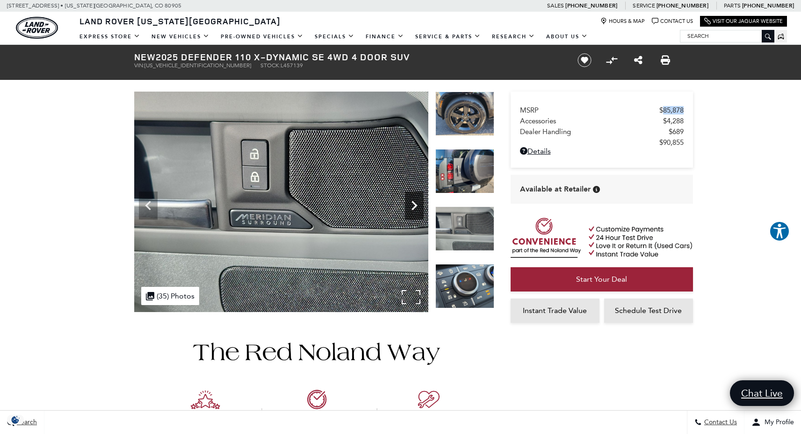
click at [413, 207] on icon "Next" at bounding box center [414, 205] width 6 height 9
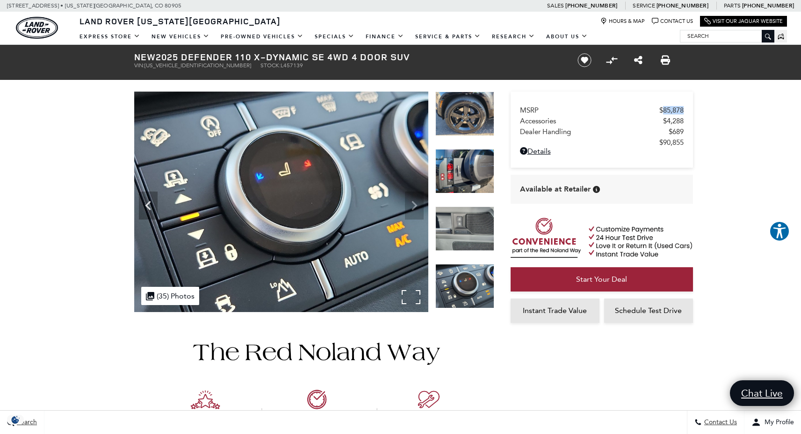
click at [413, 207] on img at bounding box center [281, 202] width 294 height 221
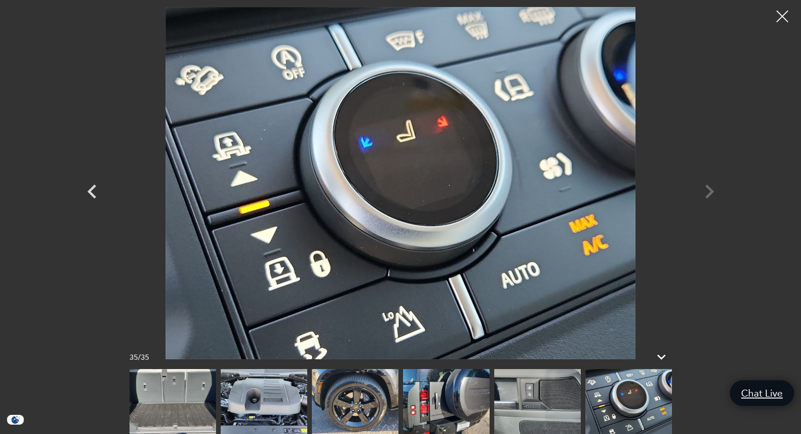
click at [708, 191] on div at bounding box center [400, 183] width 654 height 352
click at [788, 11] on div at bounding box center [782, 16] width 25 height 25
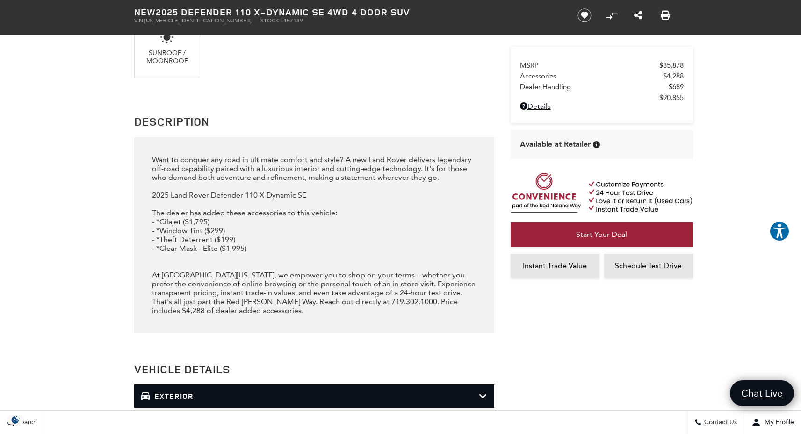
scroll to position [968, 0]
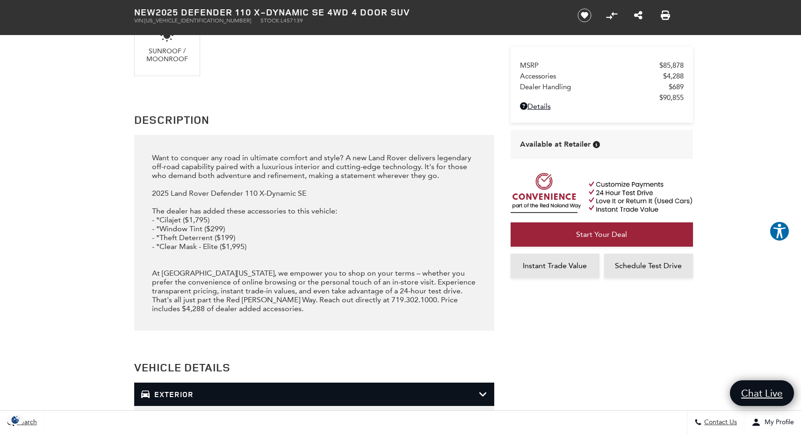
click at [169, 221] on div "Want to conquer any road in ultimate comfort and style? A new Land Rover delive…" at bounding box center [314, 233] width 324 height 160
copy div "Cilajet"
click at [167, 230] on div "Want to conquer any road in ultimate comfort and style? A new Land Rover delive…" at bounding box center [314, 233] width 324 height 160
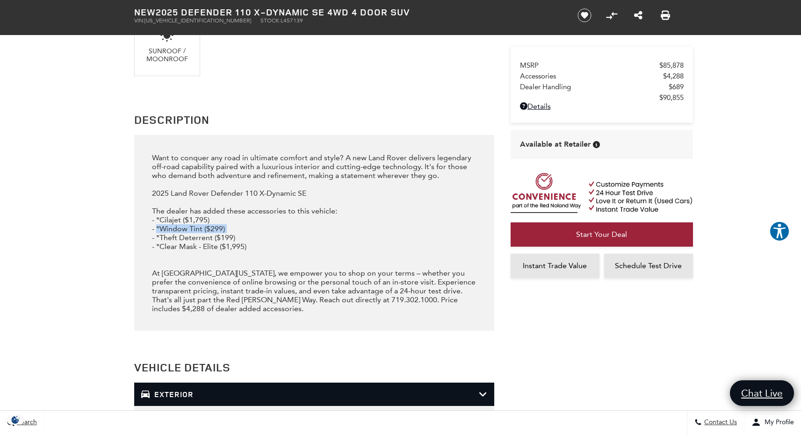
click at [167, 230] on div "Want to conquer any road in ultimate comfort and style? A new Land Rover delive…" at bounding box center [314, 233] width 324 height 160
click at [218, 244] on div "Want to conquer any road in ultimate comfort and style? A new Land Rover delive…" at bounding box center [314, 233] width 324 height 160
click at [208, 242] on div "Want to conquer any road in ultimate comfort and style? A new Land Rover delive…" at bounding box center [314, 233] width 324 height 160
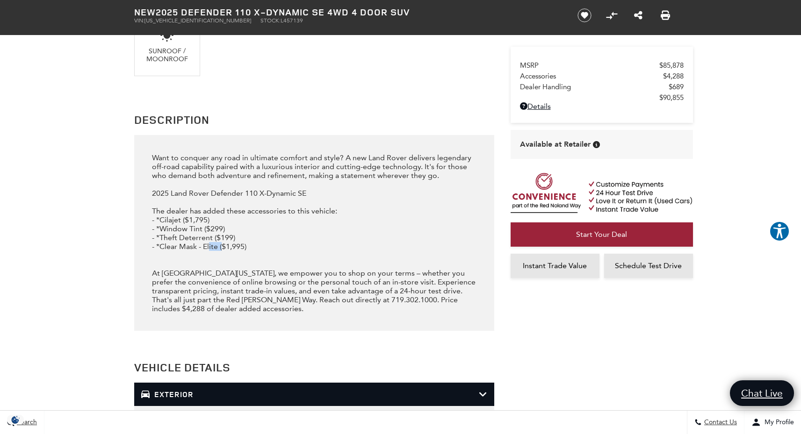
click at [208, 242] on div "Want to conquer any road in ultimate comfort and style? A new Land Rover delive…" at bounding box center [314, 233] width 324 height 160
click at [197, 249] on div "Want to conquer any road in ultimate comfort and style? A new Land Rover delive…" at bounding box center [314, 233] width 324 height 160
drag, startPoint x: 219, startPoint y: 245, endPoint x: 160, endPoint y: 246, distance: 58.9
click at [160, 246] on div "Want to conquer any road in ultimate comfort and style? A new Land Rover delive…" at bounding box center [314, 233] width 324 height 160
copy div "Clear Mask - Elite"
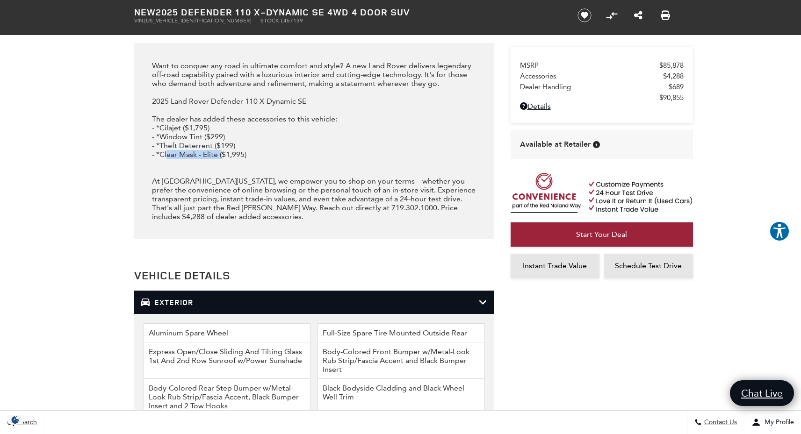
scroll to position [1062, 0]
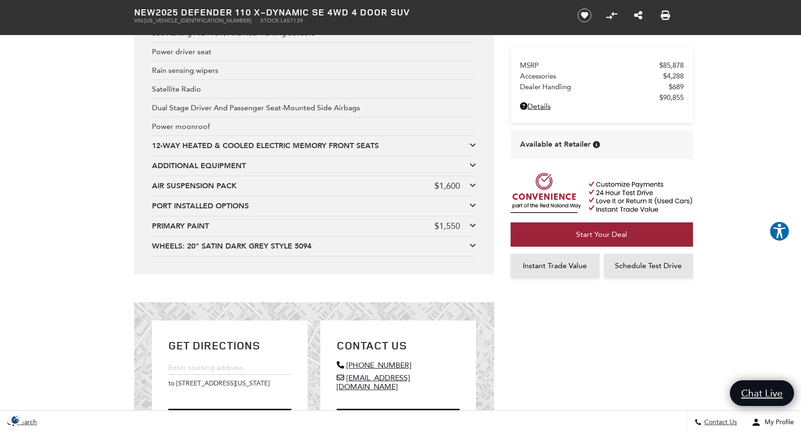
scroll to position [2162, 0]
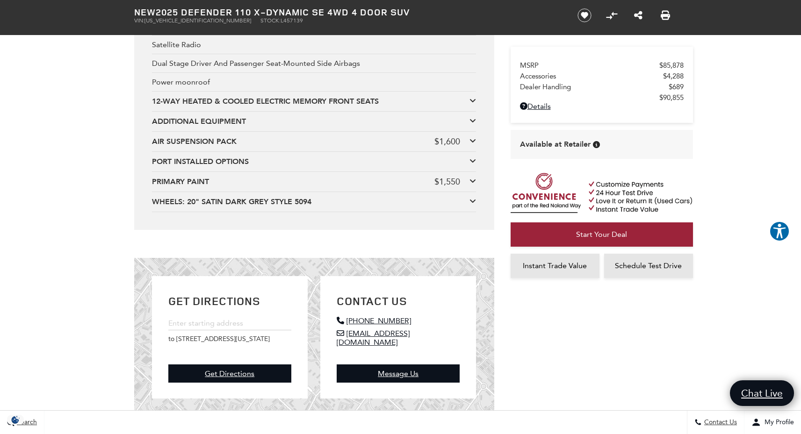
click at [268, 203] on div "WHEELS: 20" SATIN DARK GREY STYLE 5094" at bounding box center [310, 202] width 317 height 10
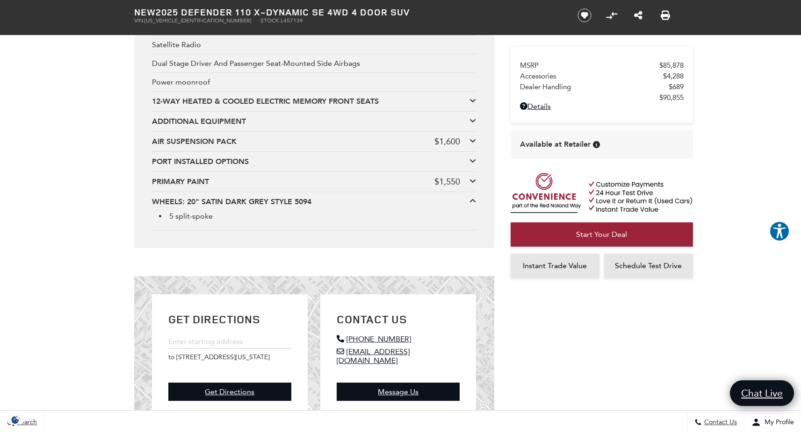
click at [263, 172] on div "PRIMARY PAINT $1,550 CARPATHIAN GREY PREMIUM METALLIC" at bounding box center [314, 182] width 324 height 20
click at [469, 179] on div "PRIMARY PAINT $1,550" at bounding box center [314, 182] width 324 height 10
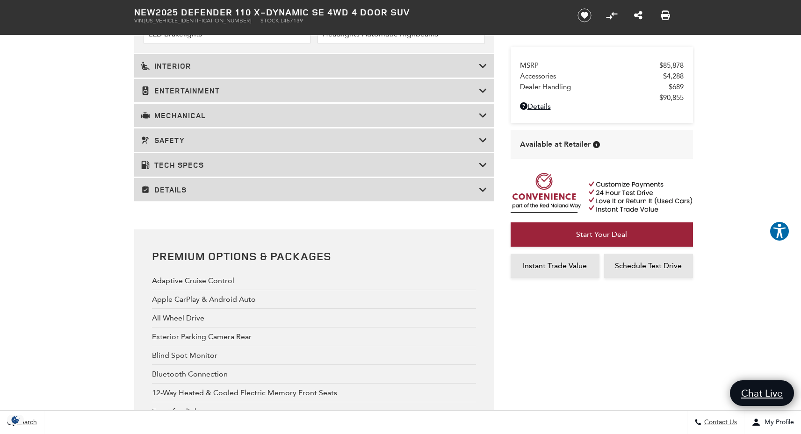
scroll to position [1552, 0]
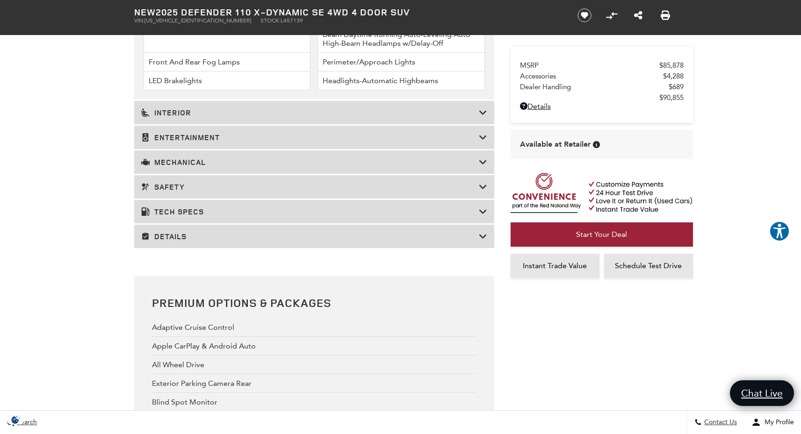
click at [258, 247] on div "Details" at bounding box center [314, 236] width 360 height 23
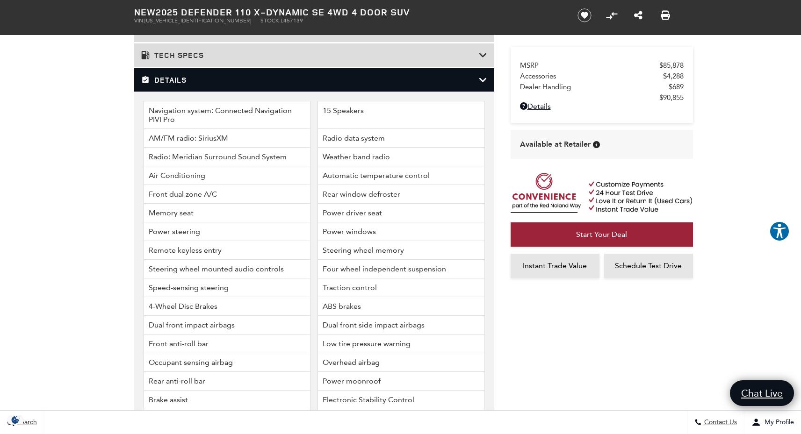
scroll to position [1210, 0]
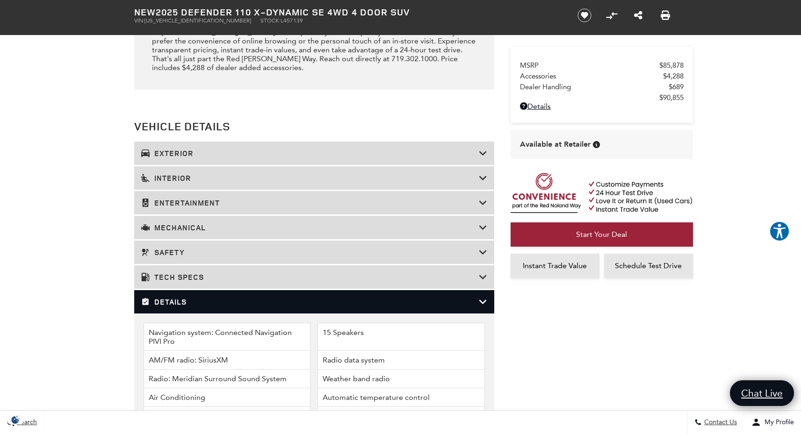
click at [227, 155] on h3 "Exterior" at bounding box center [309, 153] width 337 height 9
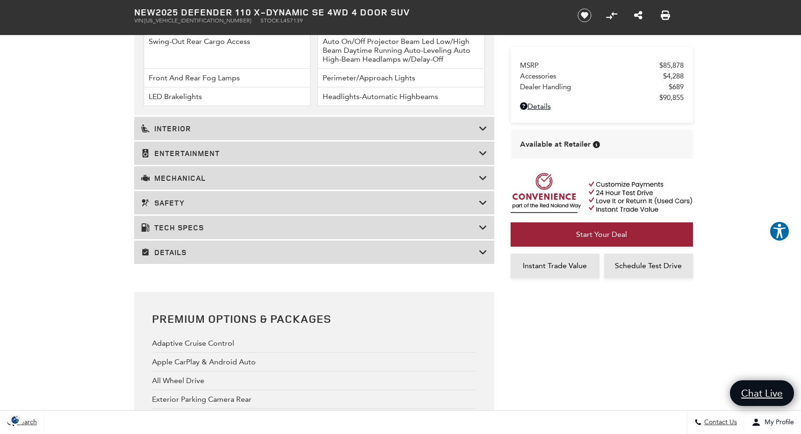
scroll to position [1540, 0]
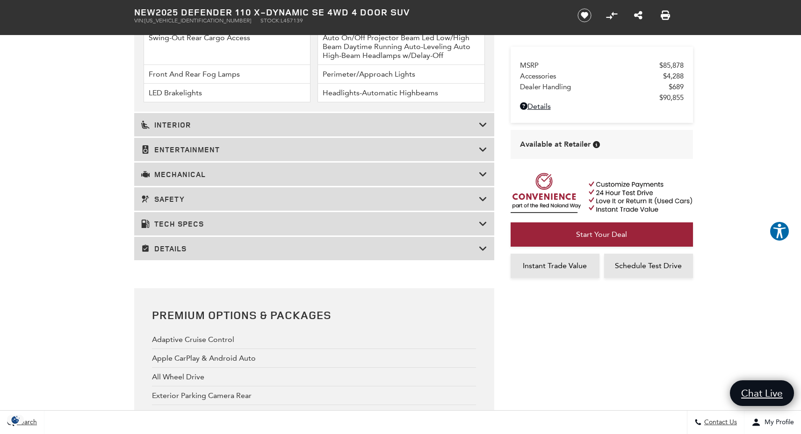
click at [192, 239] on div "Details" at bounding box center [314, 248] width 360 height 23
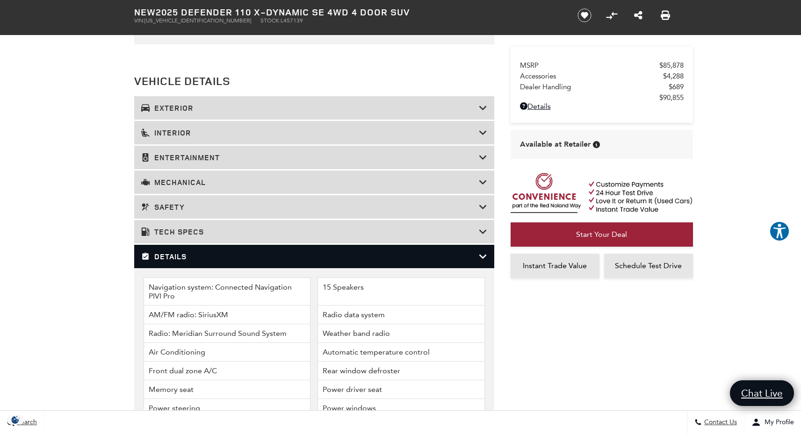
scroll to position [1252, 0]
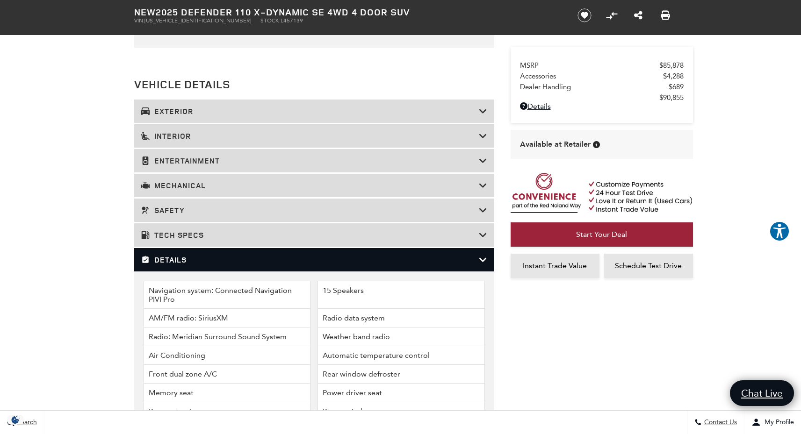
click at [276, 227] on div "Tech Specs" at bounding box center [314, 234] width 360 height 23
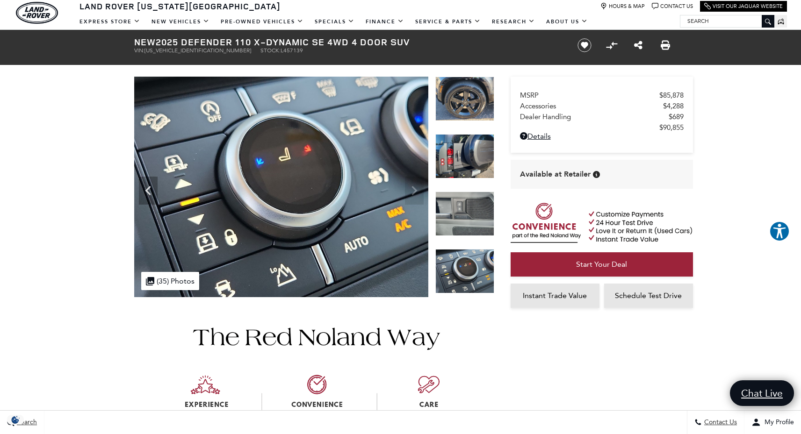
scroll to position [0, 0]
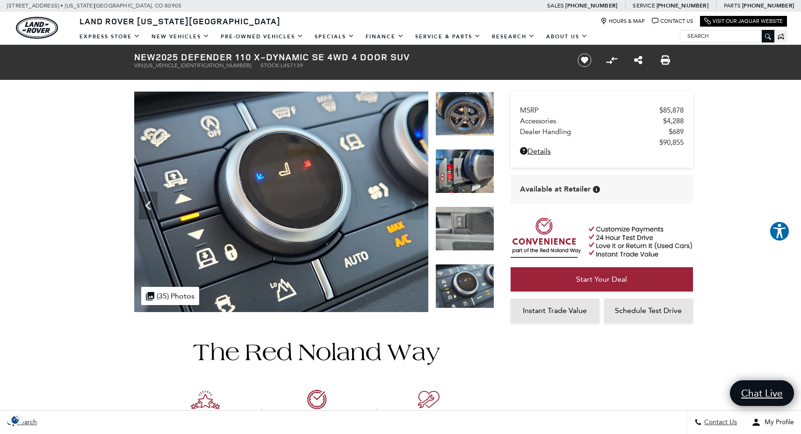
click at [460, 286] on img at bounding box center [464, 286] width 59 height 44
click at [169, 298] on div ".cls-1, .cls-3 { fill: #c50033; } .cls-1 { clip-rule: evenodd; } .cls-2 { clip-…" at bounding box center [170, 296] width 58 height 18
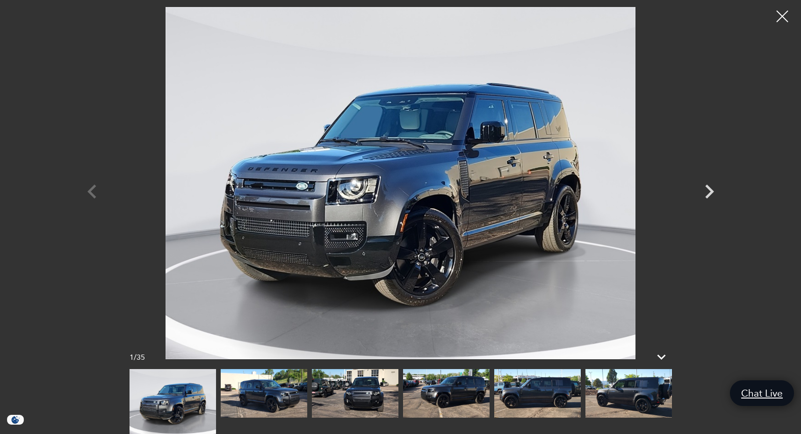
click at [295, 395] on img at bounding box center [264, 393] width 86 height 49
click at [713, 186] on icon "Next" at bounding box center [709, 192] width 28 height 28
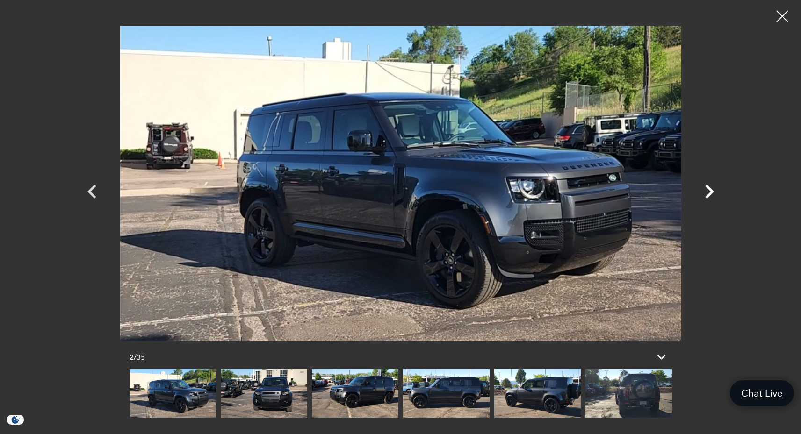
click at [713, 186] on icon "Next" at bounding box center [709, 192] width 28 height 28
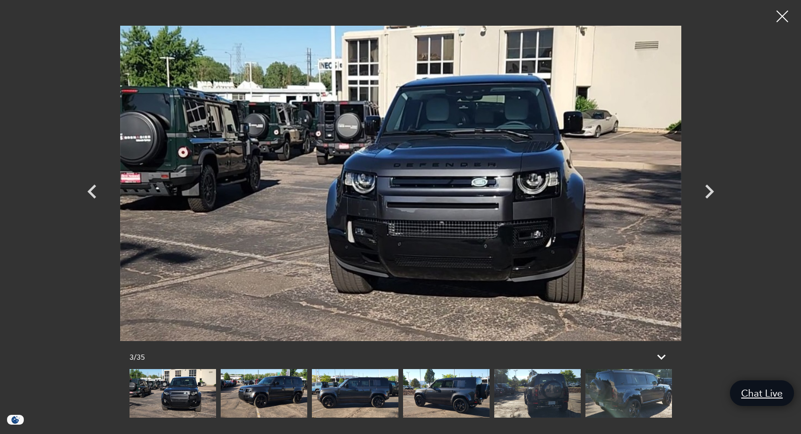
click at [615, 395] on img at bounding box center [628, 393] width 86 height 49
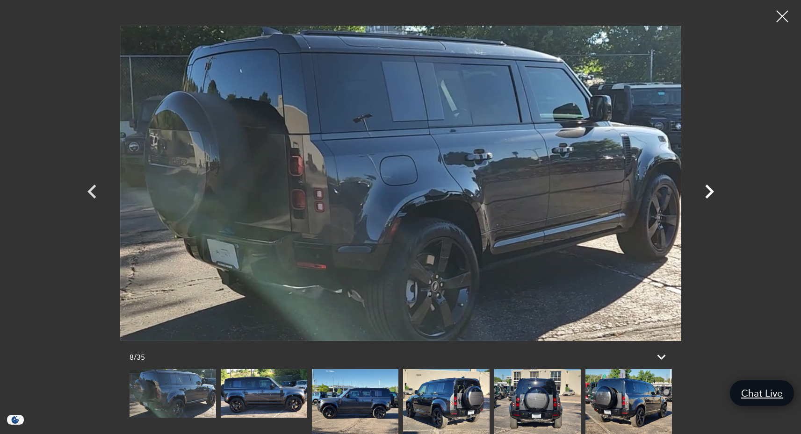
click at [708, 188] on icon "Next" at bounding box center [709, 192] width 9 height 14
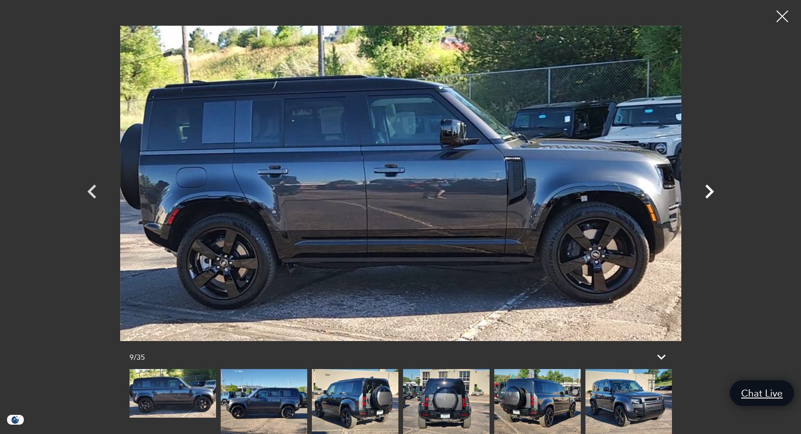
click at [708, 188] on icon "Next" at bounding box center [709, 192] width 9 height 14
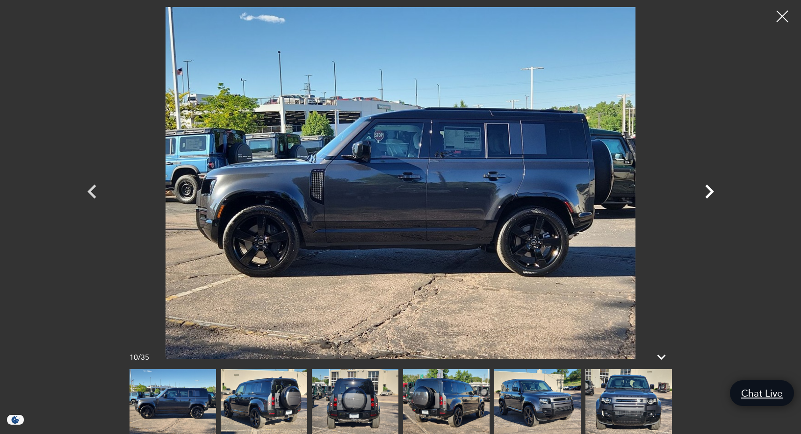
click at [708, 188] on icon "Next" at bounding box center [709, 192] width 9 height 14
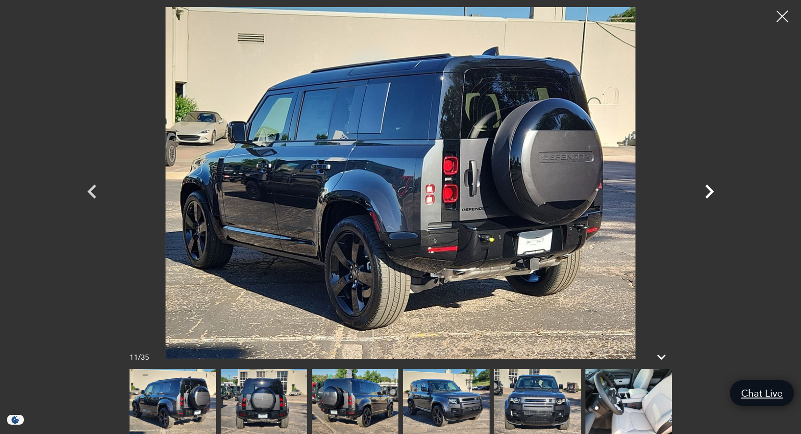
click at [708, 188] on icon "Next" at bounding box center [709, 192] width 9 height 14
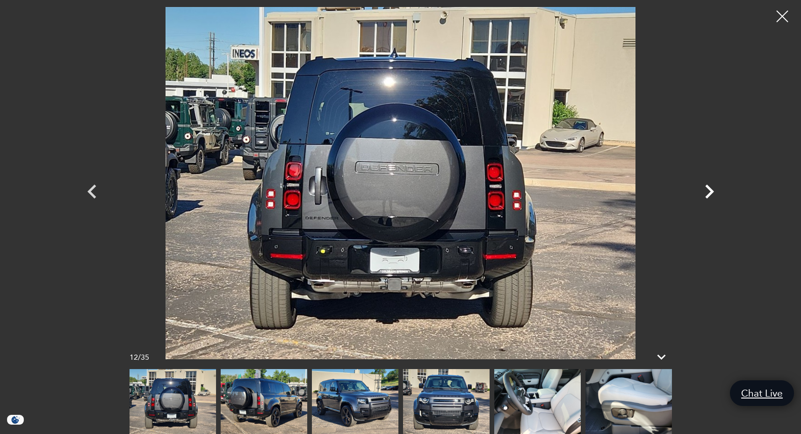
click at [708, 188] on icon "Next" at bounding box center [709, 192] width 9 height 14
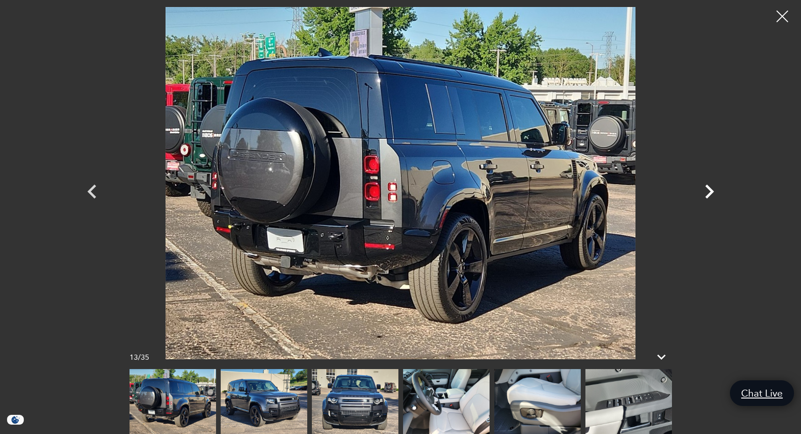
click at [708, 188] on icon "Next" at bounding box center [709, 192] width 9 height 14
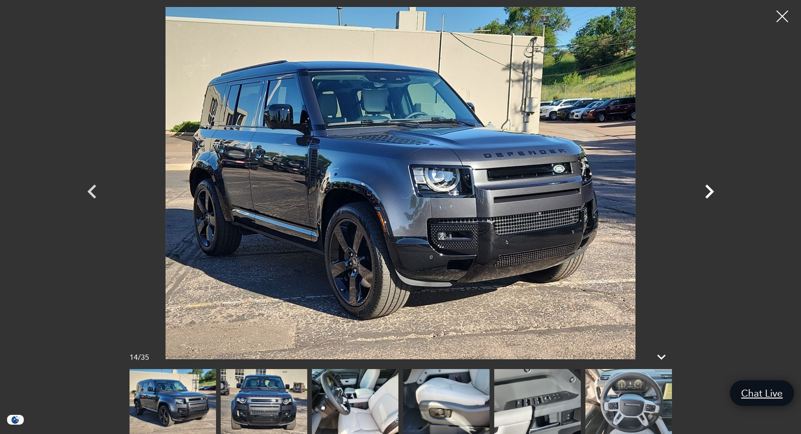
click at [708, 188] on icon "Next" at bounding box center [709, 192] width 9 height 14
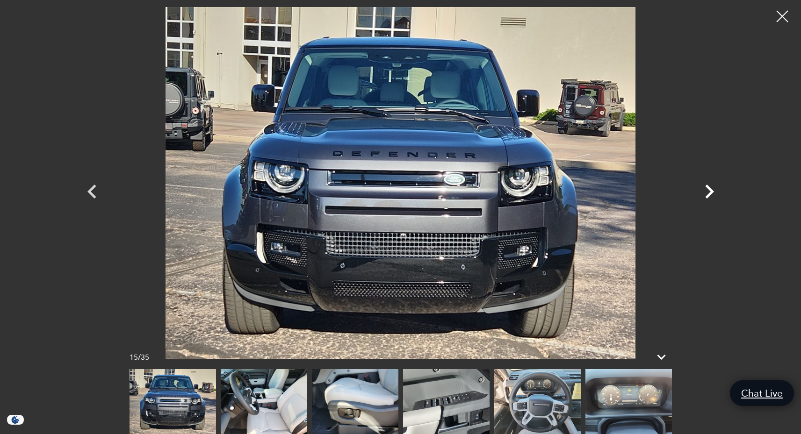
click at [708, 188] on icon "Next" at bounding box center [709, 192] width 9 height 14
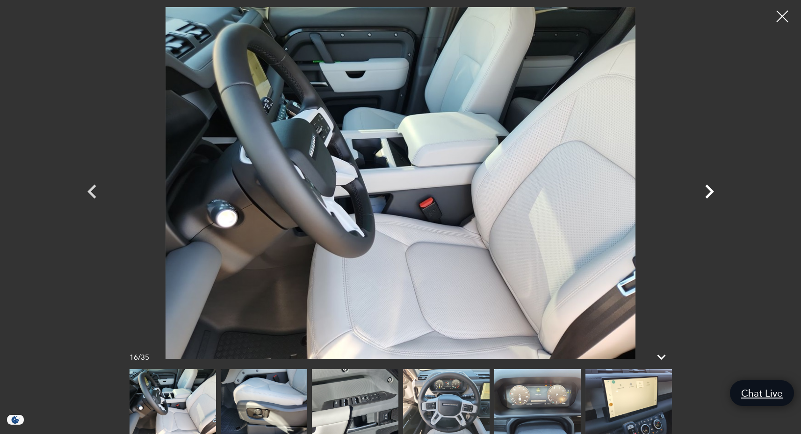
click at [708, 188] on icon "Next" at bounding box center [709, 192] width 9 height 14
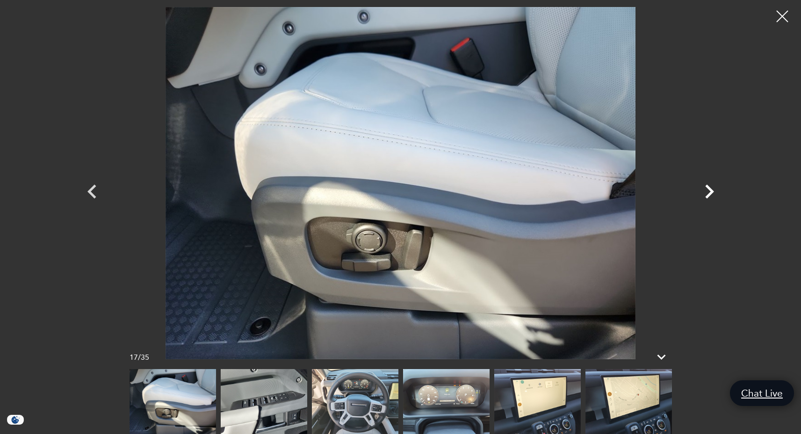
click at [708, 188] on icon "Next" at bounding box center [709, 192] width 9 height 14
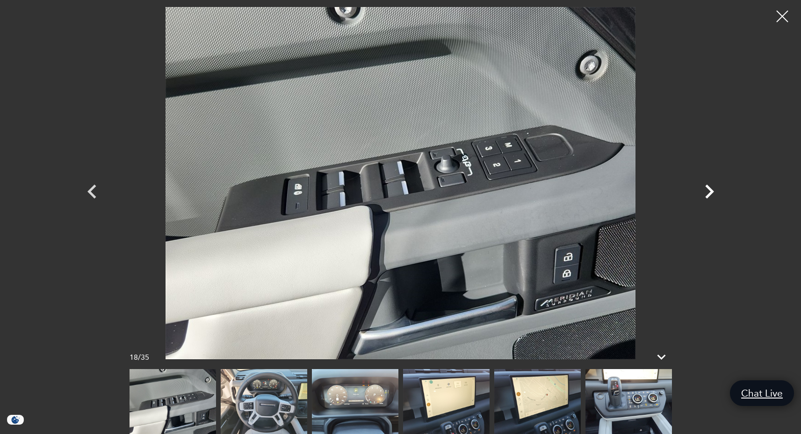
click at [708, 188] on icon "Next" at bounding box center [709, 192] width 9 height 14
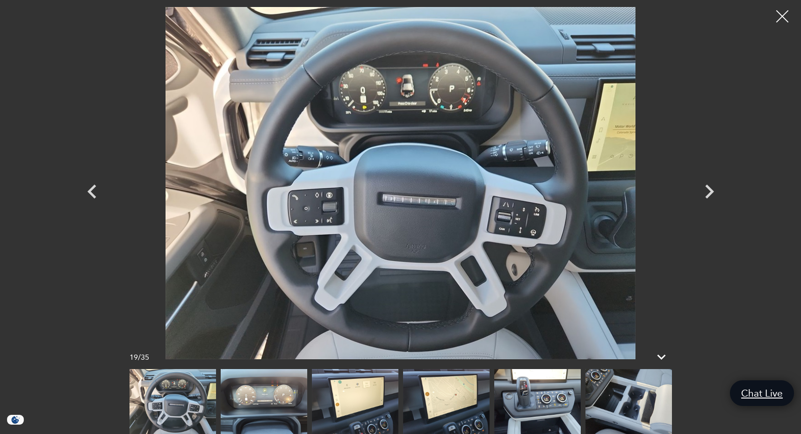
click at [781, 21] on div at bounding box center [782, 16] width 25 height 25
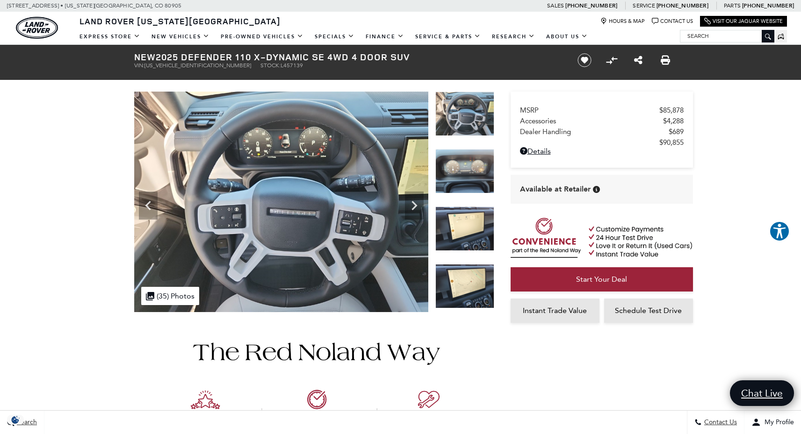
click at [177, 65] on span "[US_VEHICLE_IDENTIFICATION_NUMBER]" at bounding box center [197, 65] width 107 height 7
copy span "[US_VEHICLE_IDENTIFICATION_NUMBER]"
click at [417, 202] on icon "Next" at bounding box center [414, 205] width 19 height 19
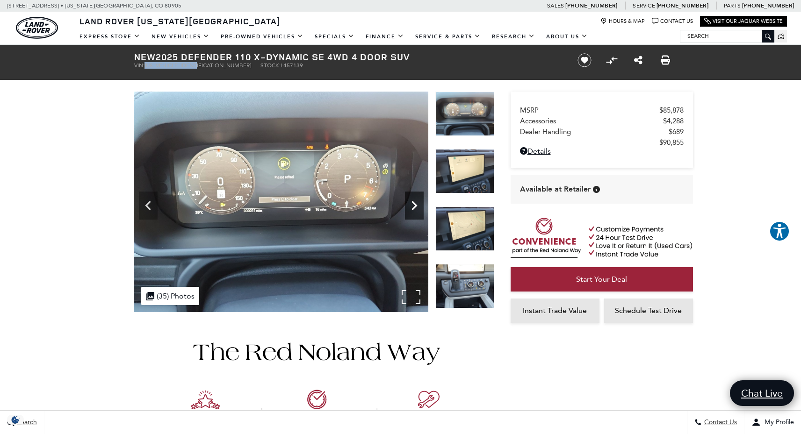
click at [417, 202] on icon "Next" at bounding box center [414, 205] width 19 height 19
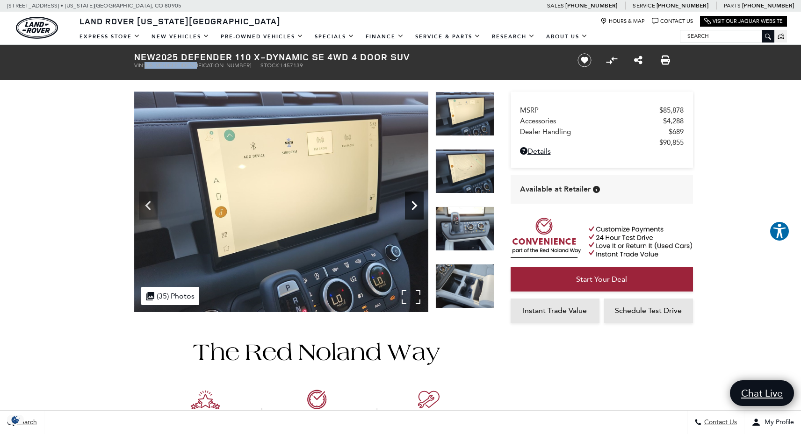
click at [417, 202] on icon "Next" at bounding box center [414, 205] width 19 height 19
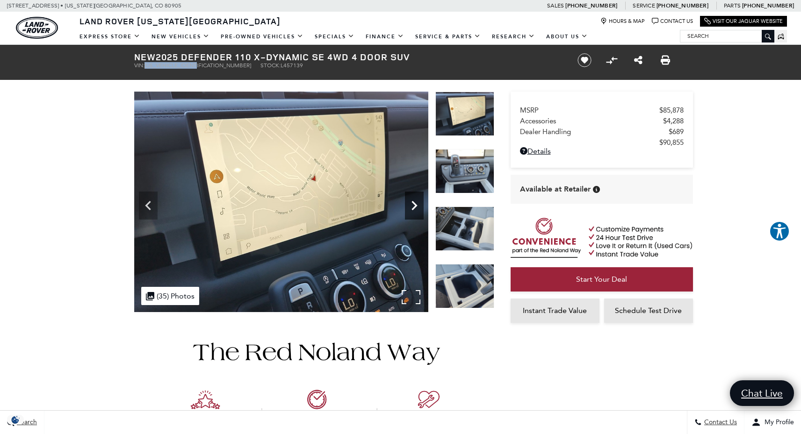
click at [417, 202] on icon "Next" at bounding box center [414, 205] width 19 height 19
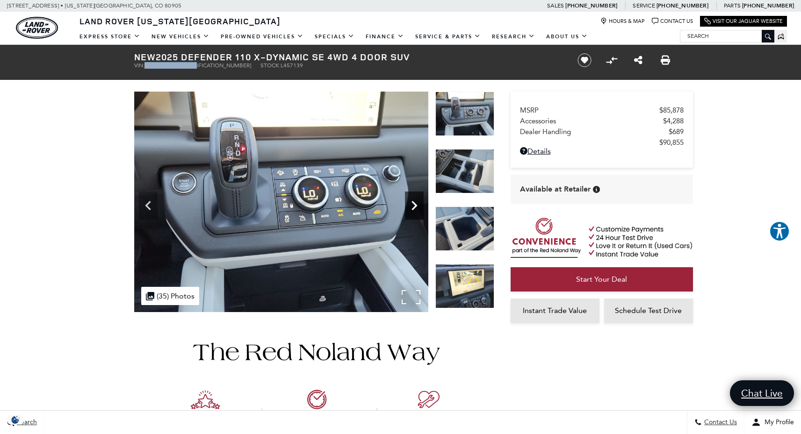
click at [417, 202] on icon "Next" at bounding box center [414, 205] width 19 height 19
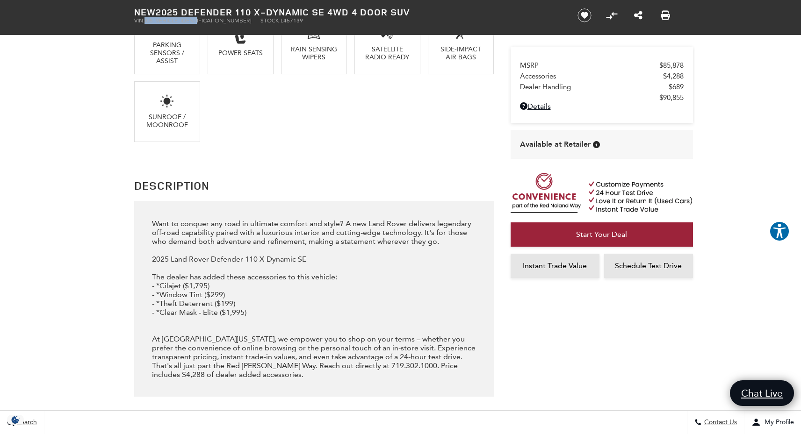
scroll to position [1009, 0]
